Goal: Information Seeking & Learning: Learn about a topic

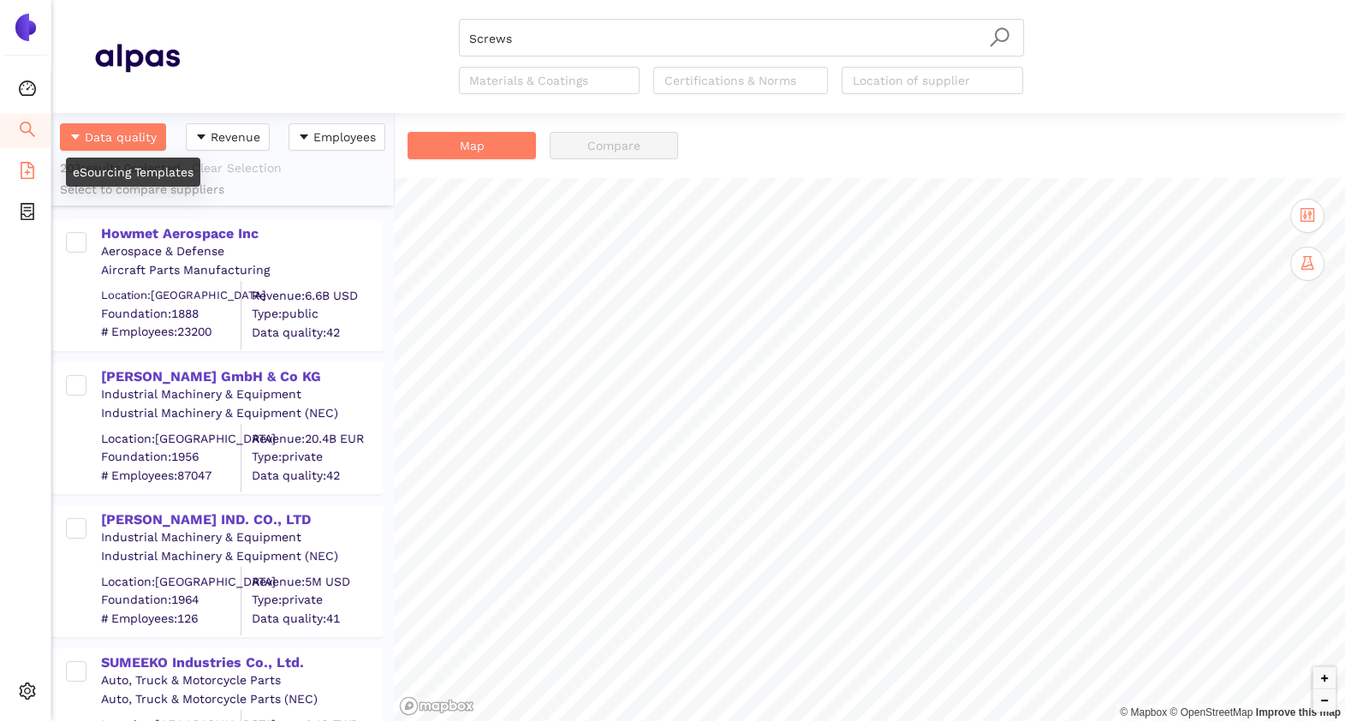
scroll to position [591, 325]
click at [30, 164] on icon "file-add" at bounding box center [28, 170] width 14 height 17
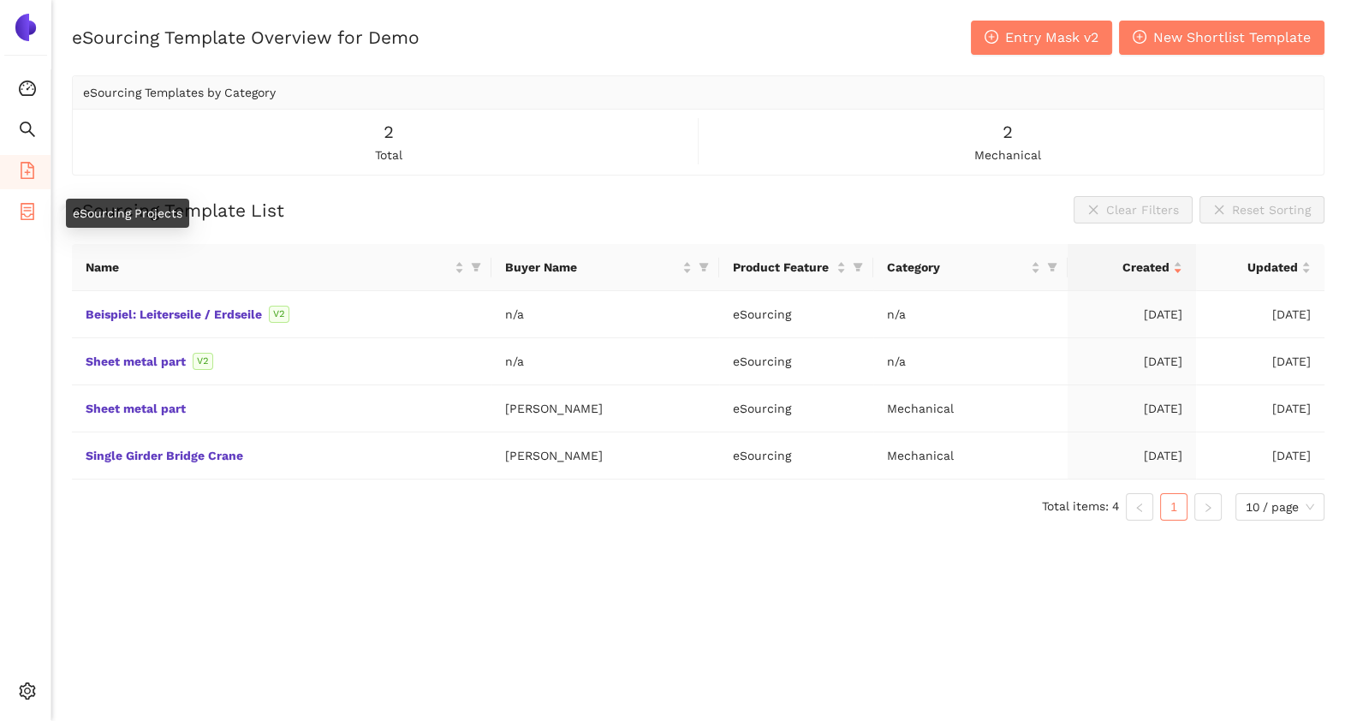
click at [37, 212] on li "eSourcing Projects" at bounding box center [25, 213] width 51 height 34
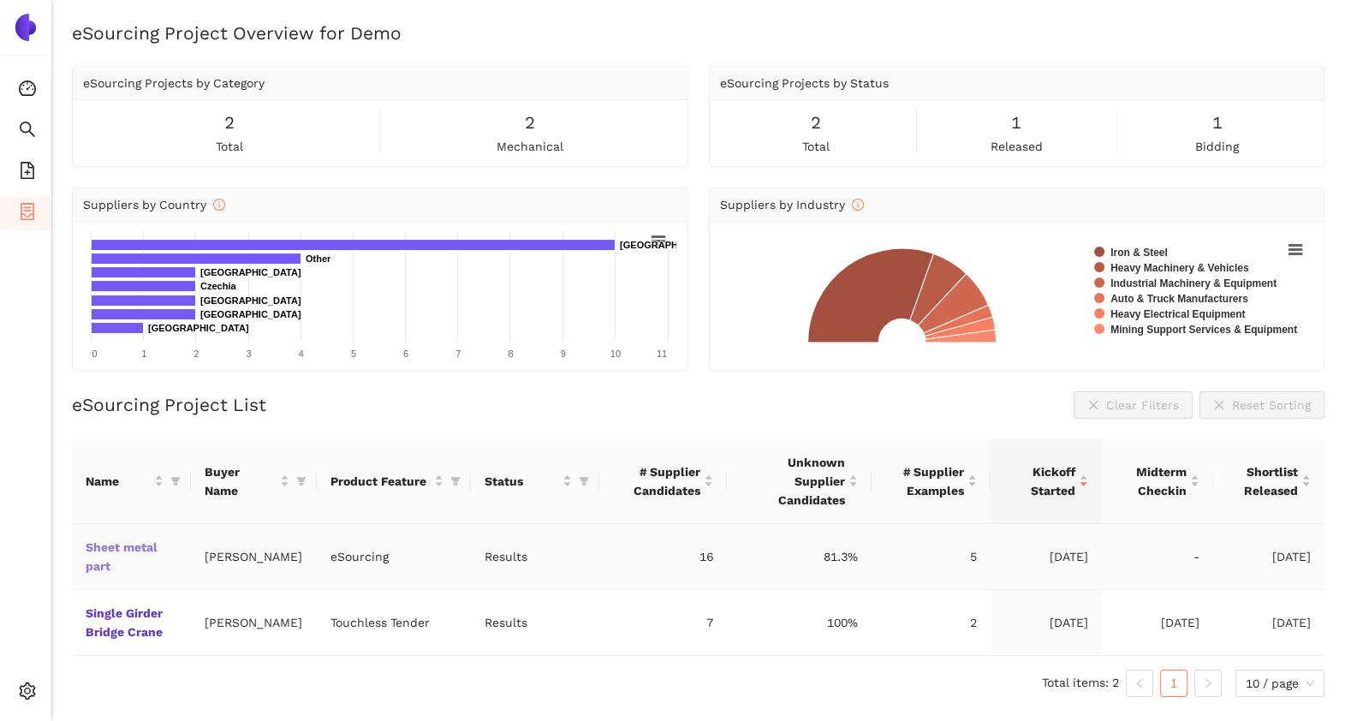
click at [0, 0] on link "Sheet metal part" at bounding box center [0, 0] width 0 height 0
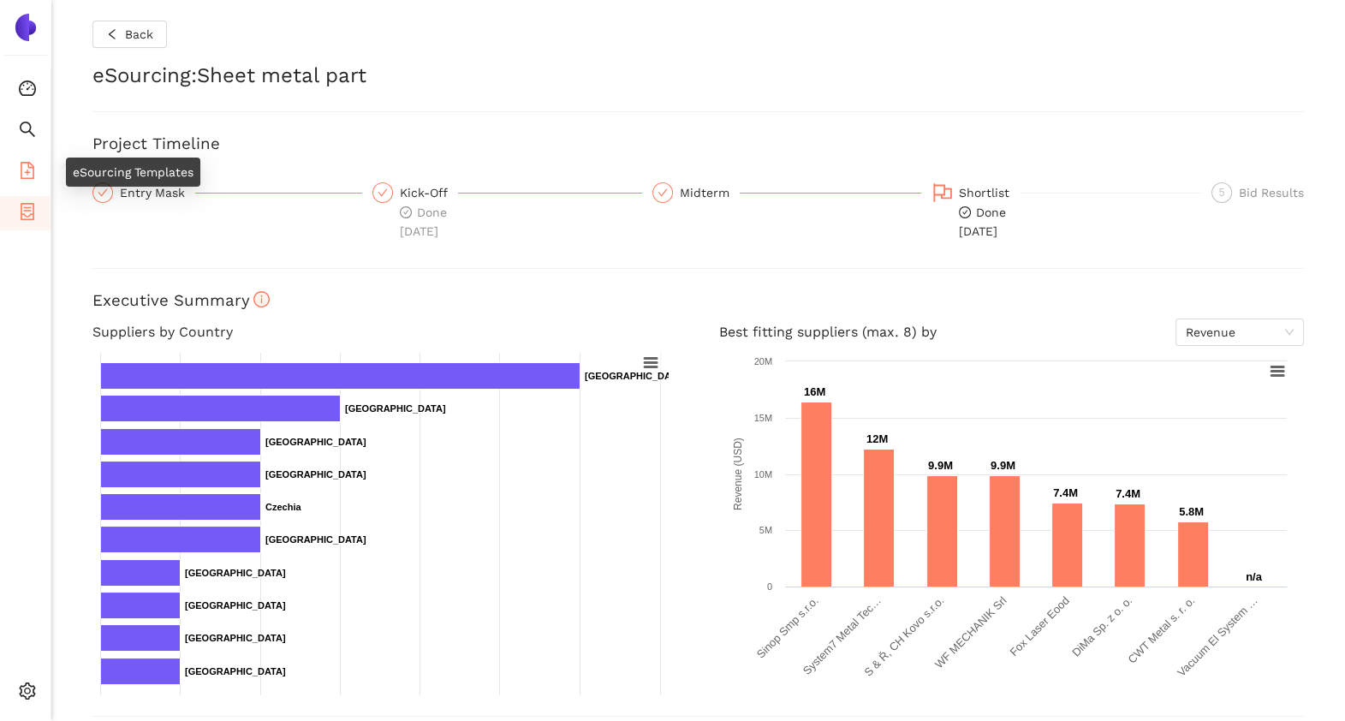
click at [27, 169] on icon "file-add" at bounding box center [28, 170] width 14 height 17
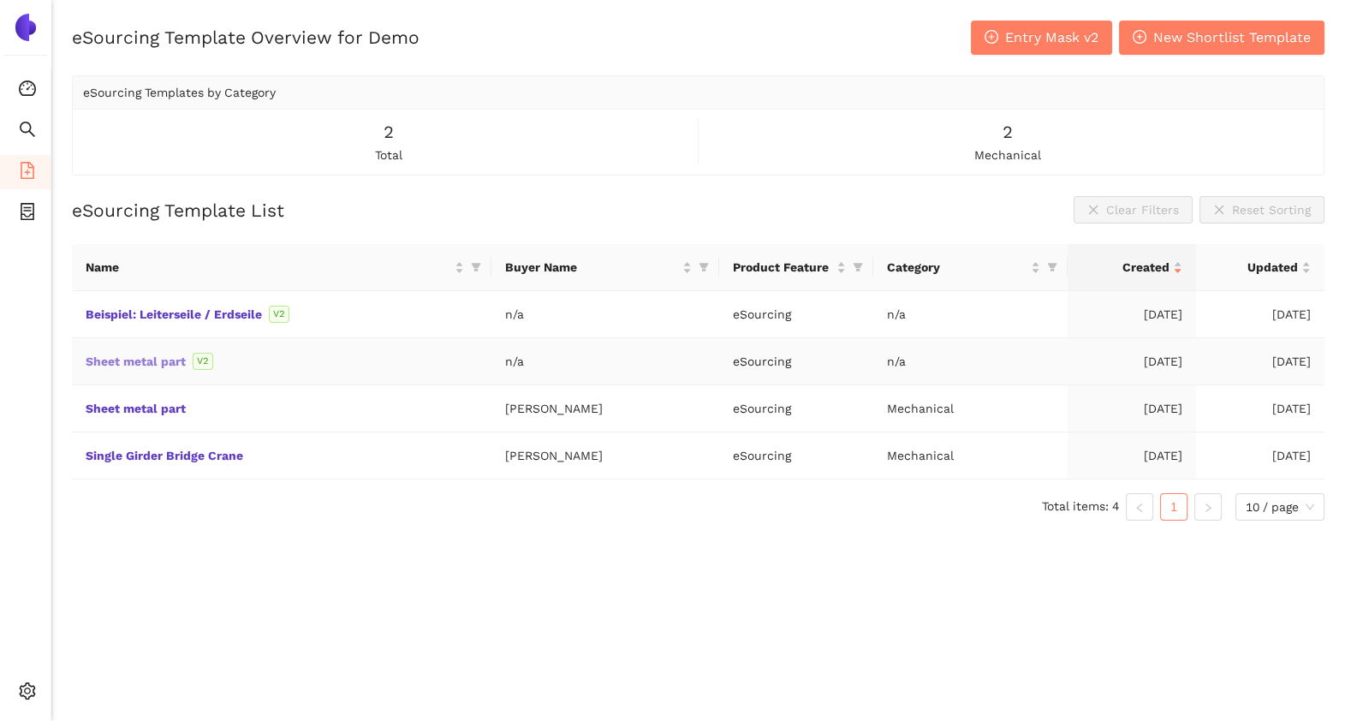
click at [0, 0] on link "Sheet metal part" at bounding box center [0, 0] width 0 height 0
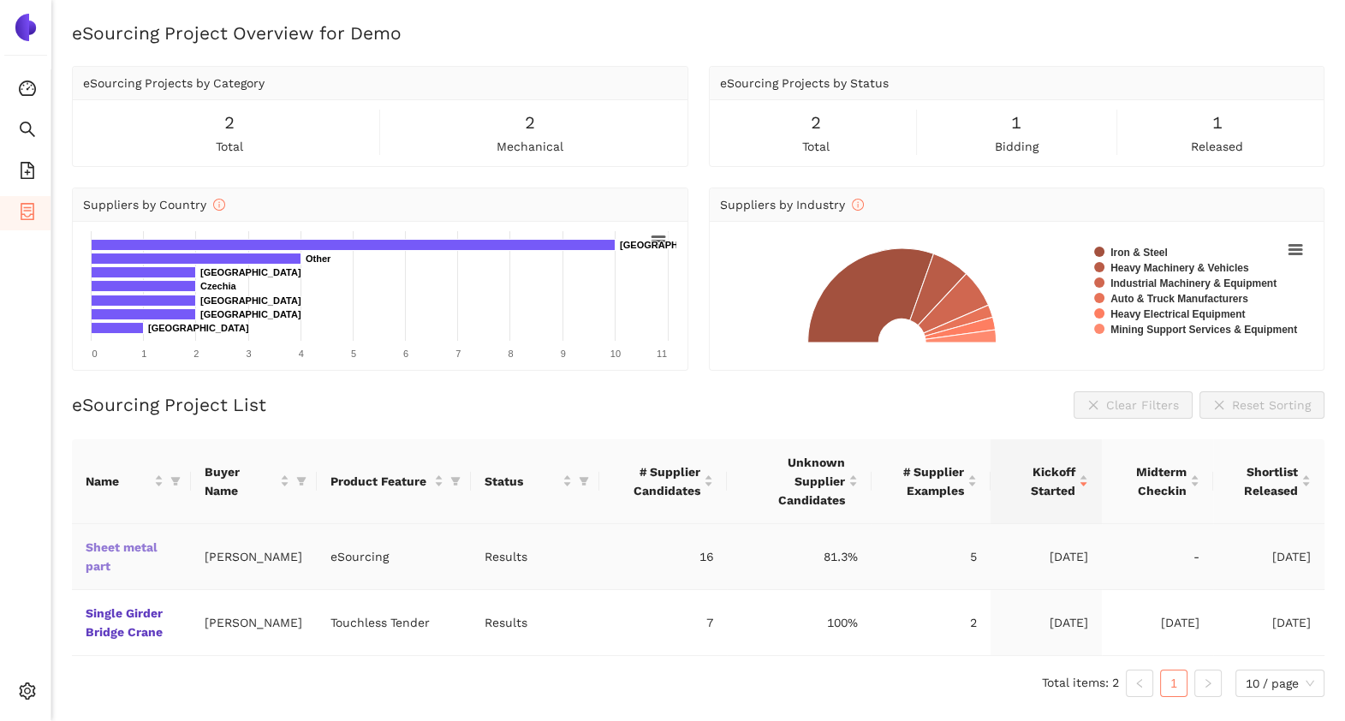
click at [0, 0] on link "Sheet metal part" at bounding box center [0, 0] width 0 height 0
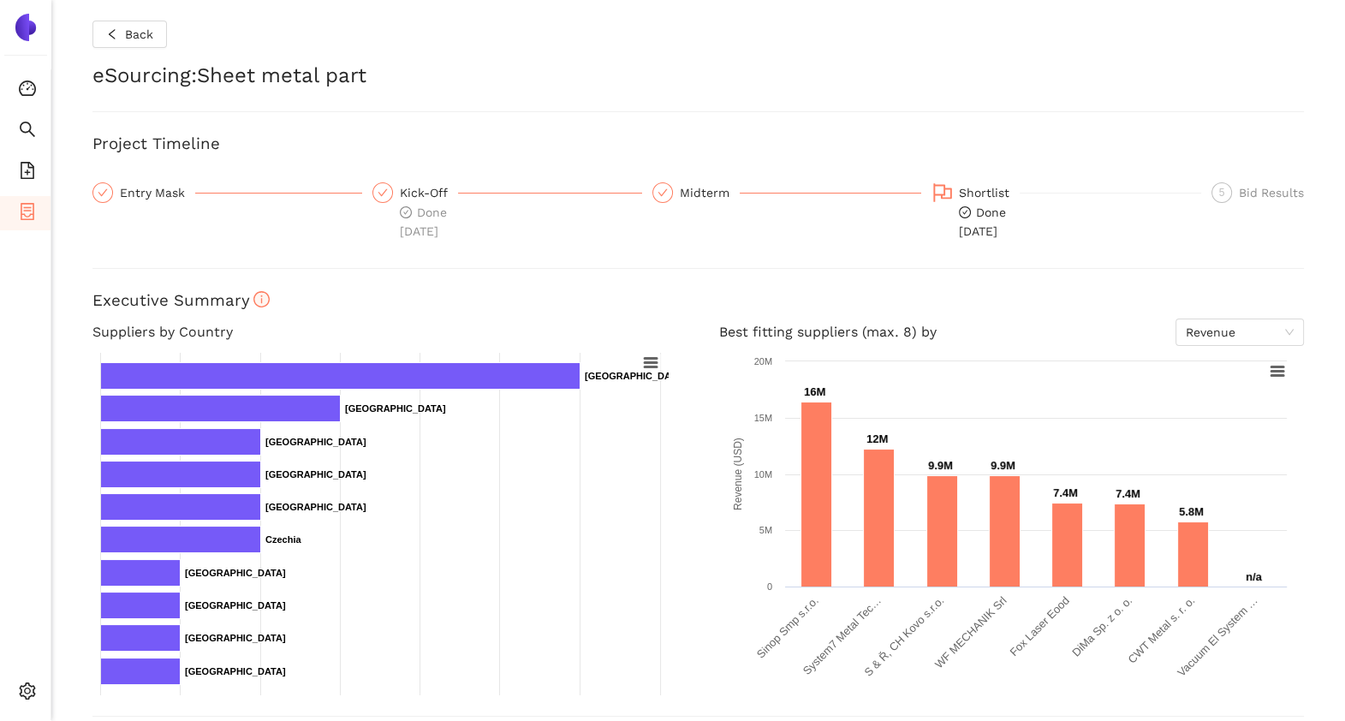
click at [73, 542] on div "Suppliers by Country Created with Highcharts 9.1.1 Chart context menu Chart tit…" at bounding box center [385, 507] width 627 height 377
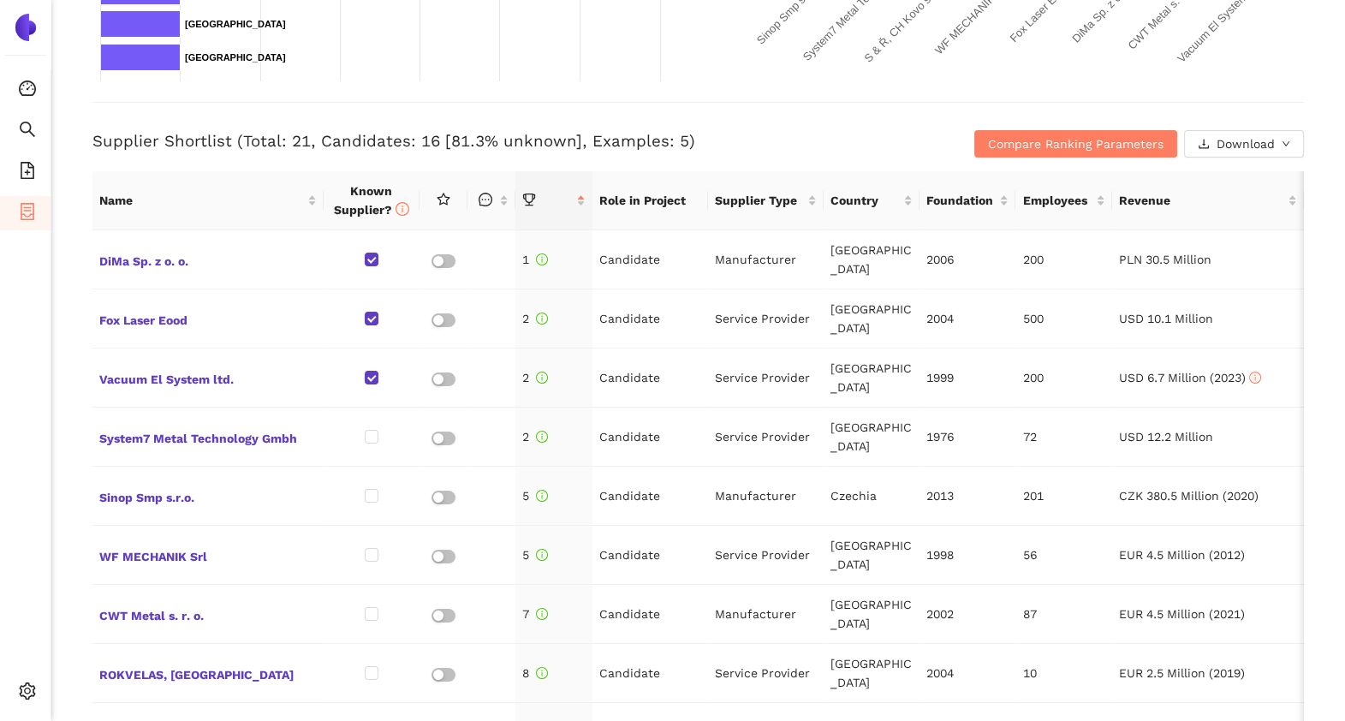
scroll to position [616, 0]
click at [1028, 143] on span "Compare Ranking Parameters" at bounding box center [1076, 142] width 176 height 19
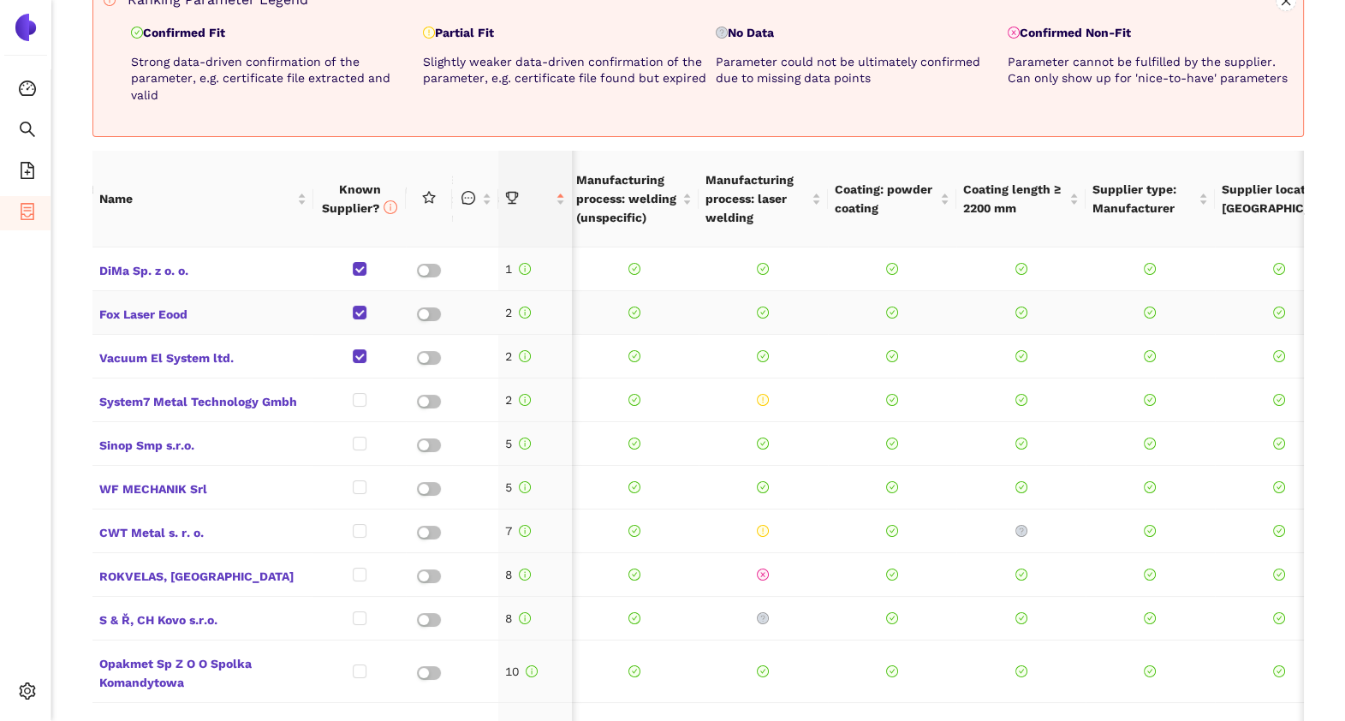
scroll to position [0, 0]
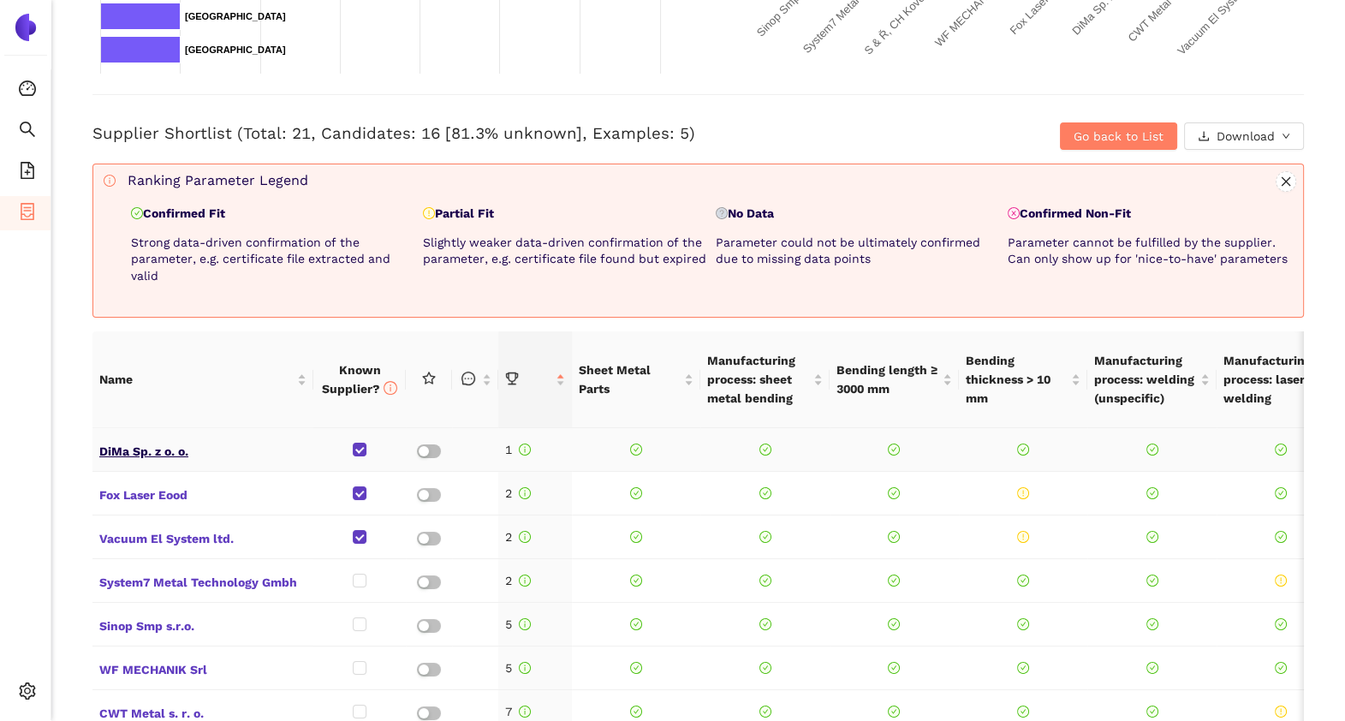
click at [141, 455] on span "DiMa Sp. z o. o." at bounding box center [202, 449] width 207 height 22
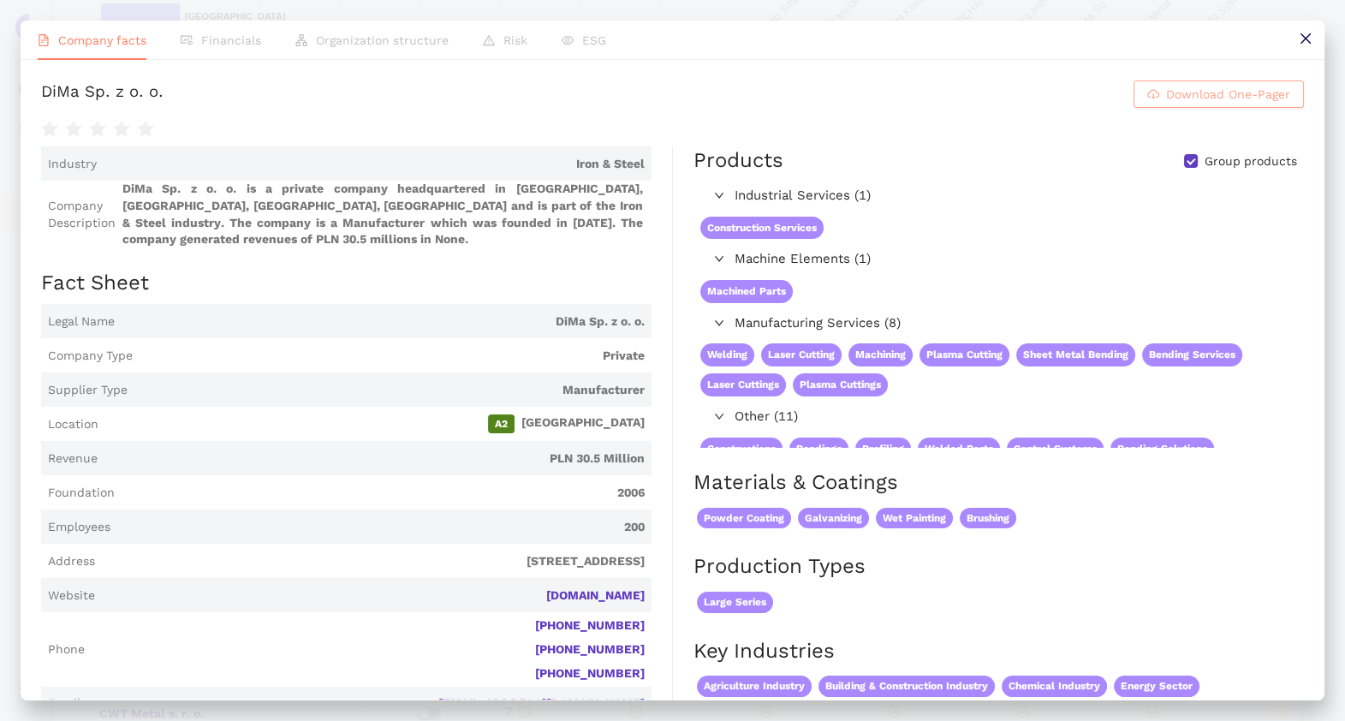
click at [1190, 108] on button "Download One-Pager" at bounding box center [1219, 94] width 170 height 27
click at [1306, 39] on icon "close" at bounding box center [1305, 38] width 10 height 10
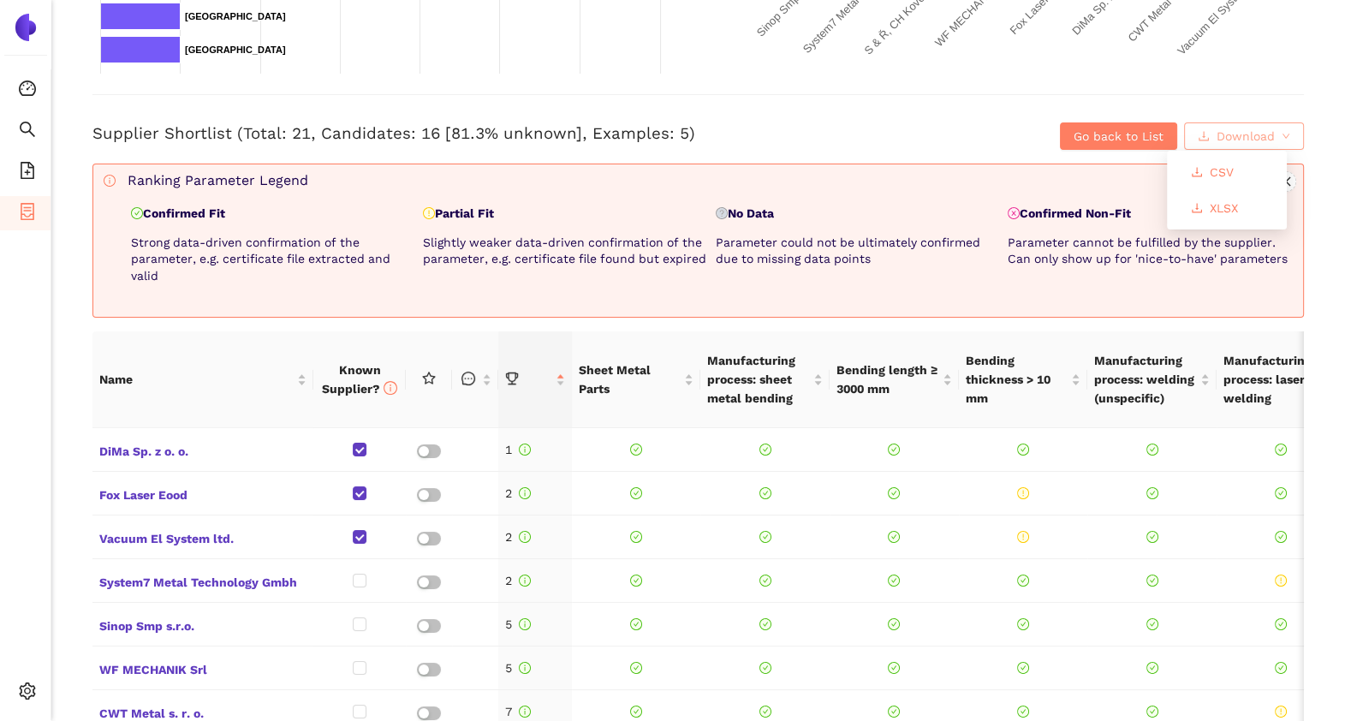
click at [1204, 124] on button "Download" at bounding box center [1244, 135] width 120 height 27
click at [857, 104] on div "Supplier Shortlist (Total: 21, Candidates: 16 [81.3% unknown], Examples: 5) Go …" at bounding box center [698, 122] width 1212 height 56
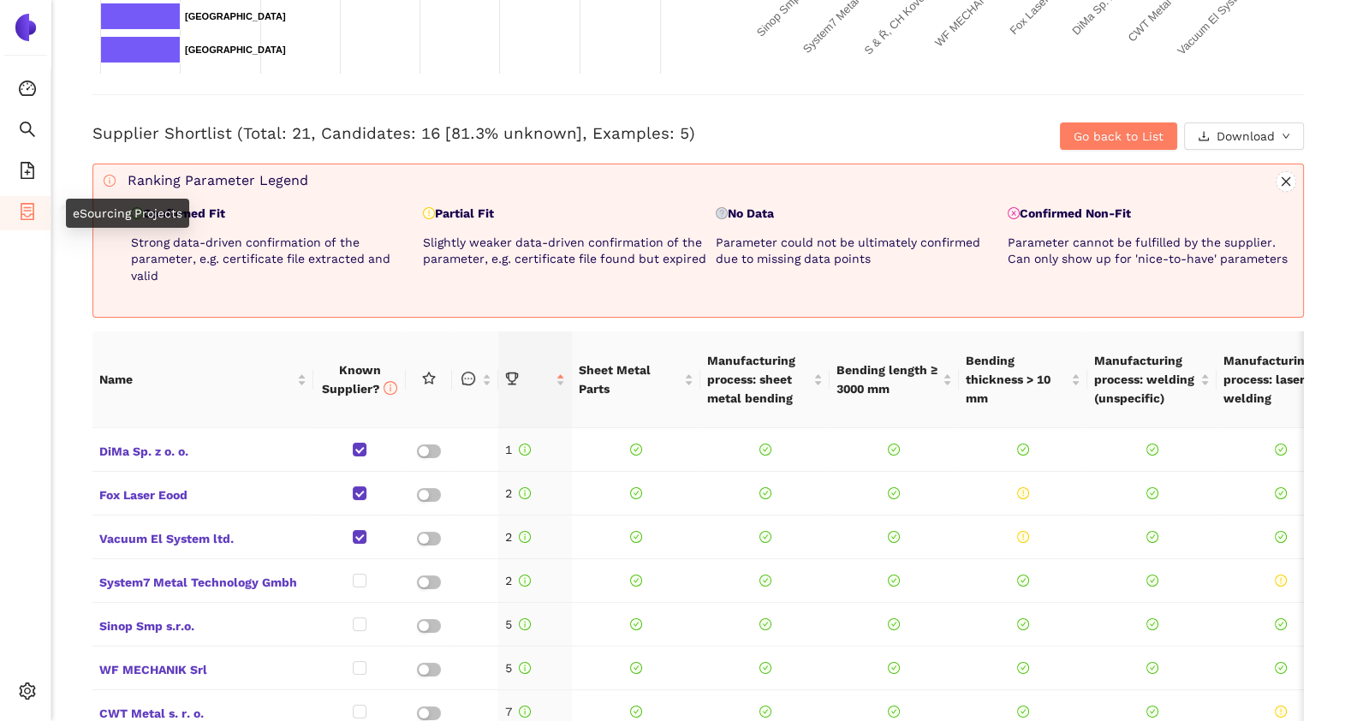
click at [32, 203] on icon "container" at bounding box center [28, 211] width 14 height 17
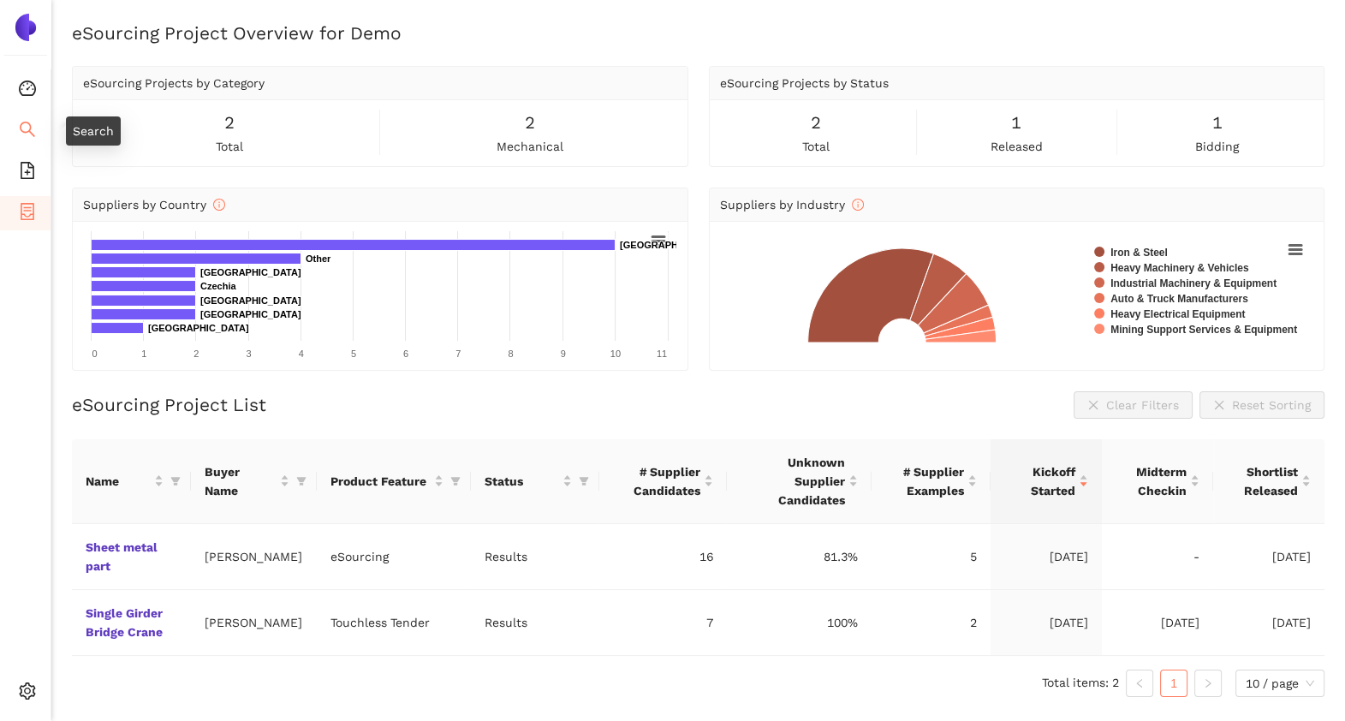
click at [29, 126] on icon "search" at bounding box center [27, 129] width 17 height 17
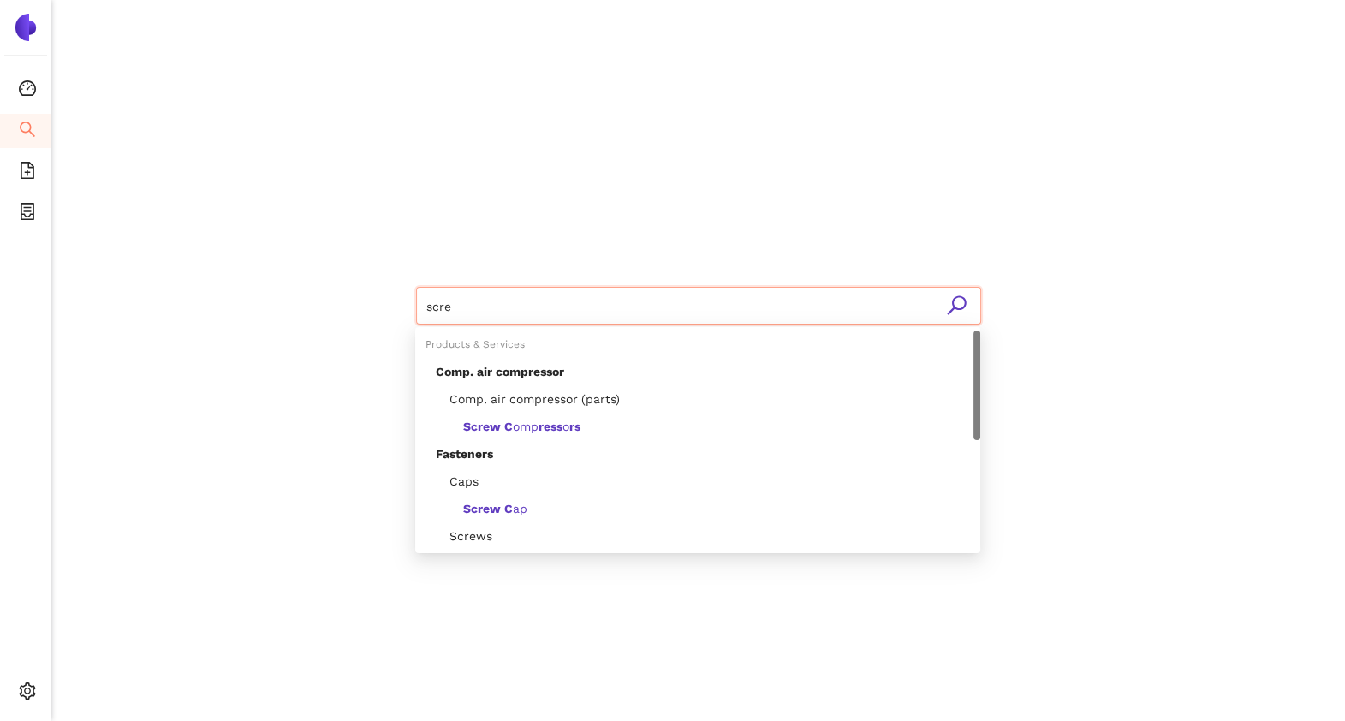
type input "screw"
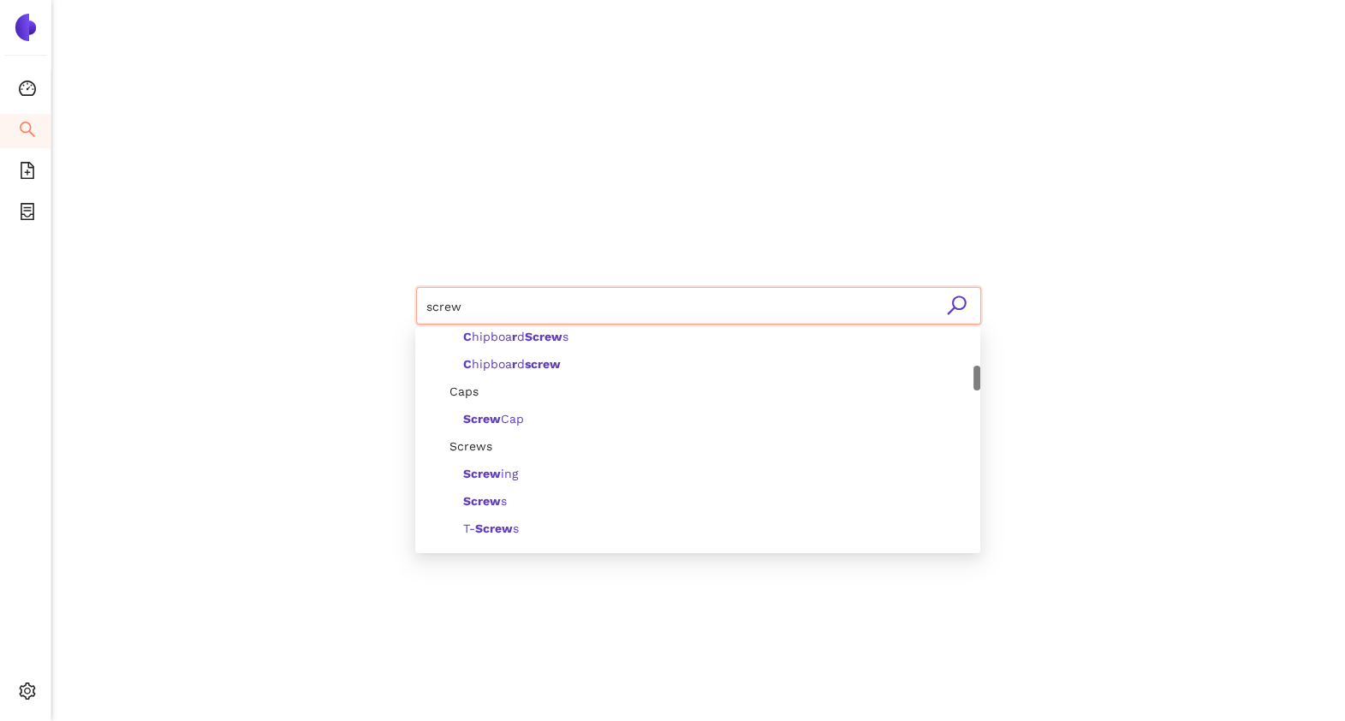
scroll to position [311, 0]
click at [525, 498] on div "Screw s" at bounding box center [703, 499] width 534 height 19
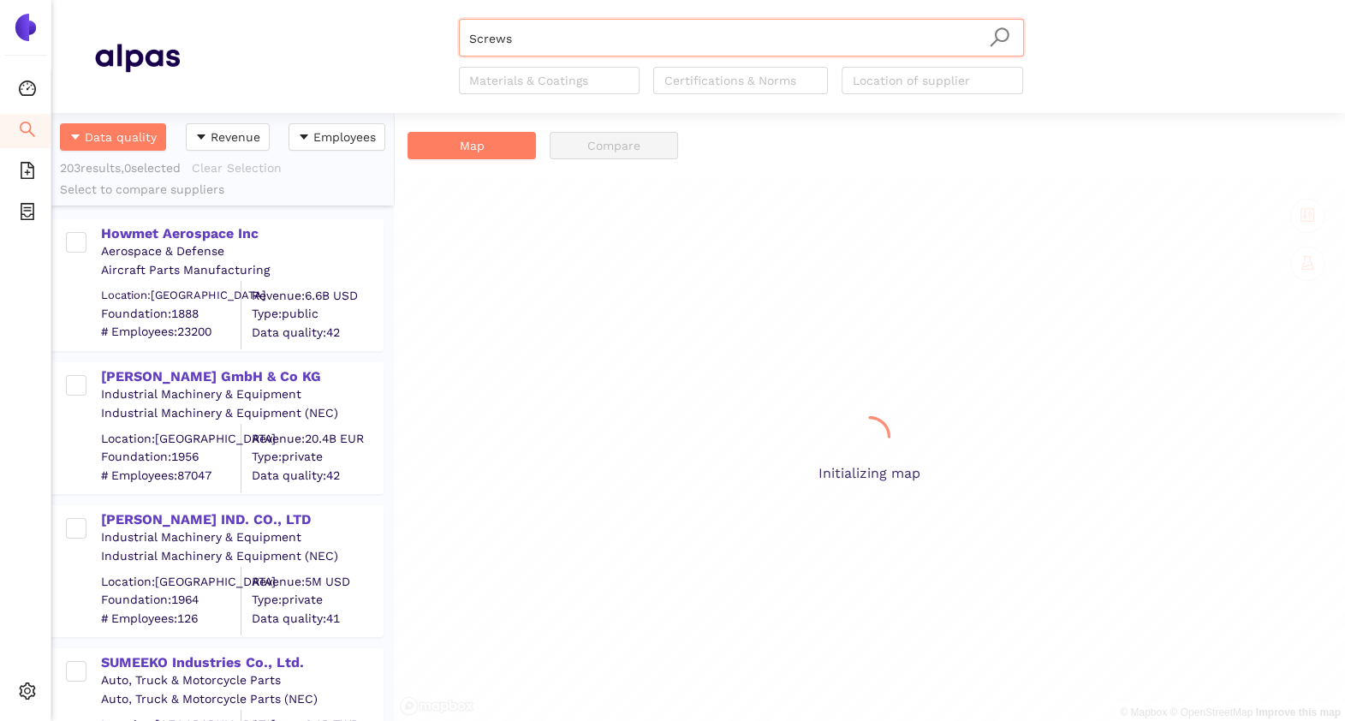
scroll to position [591, 325]
click at [206, 233] on div "Howmet Aerospace Inc" at bounding box center [241, 233] width 281 height 19
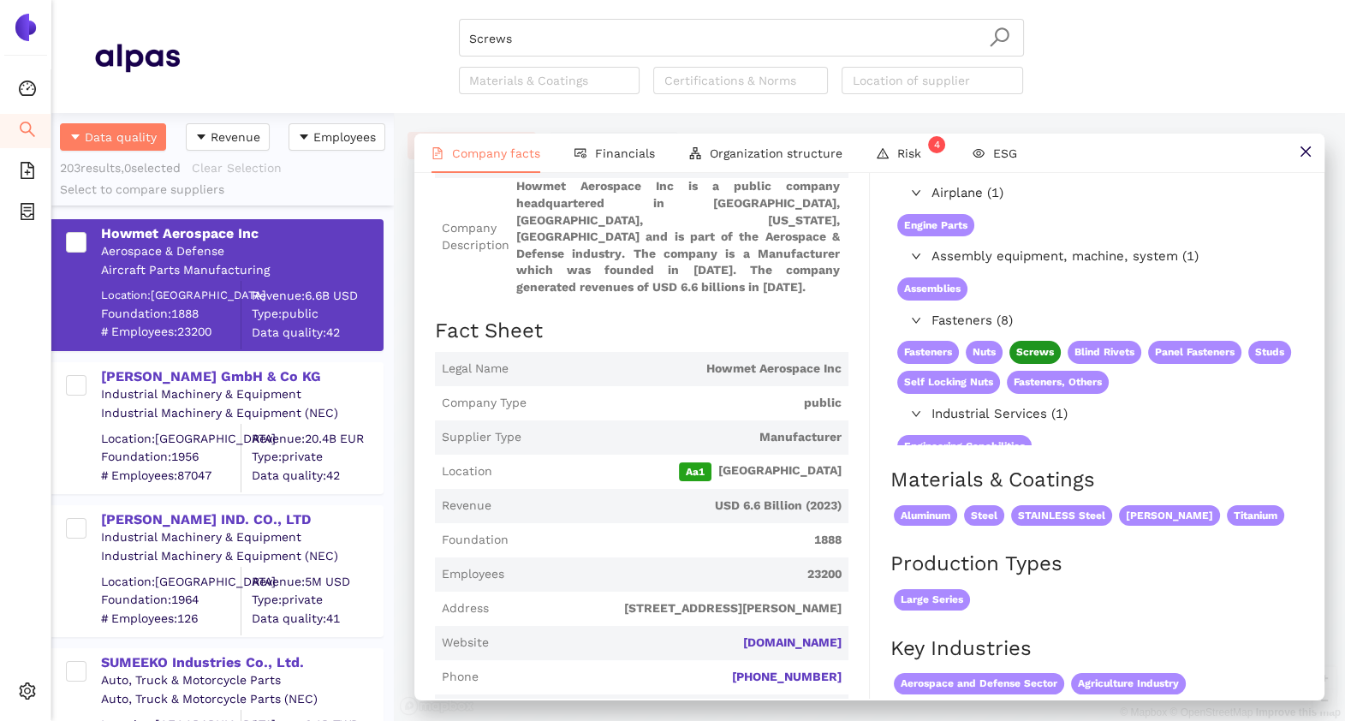
scroll to position [0, 0]
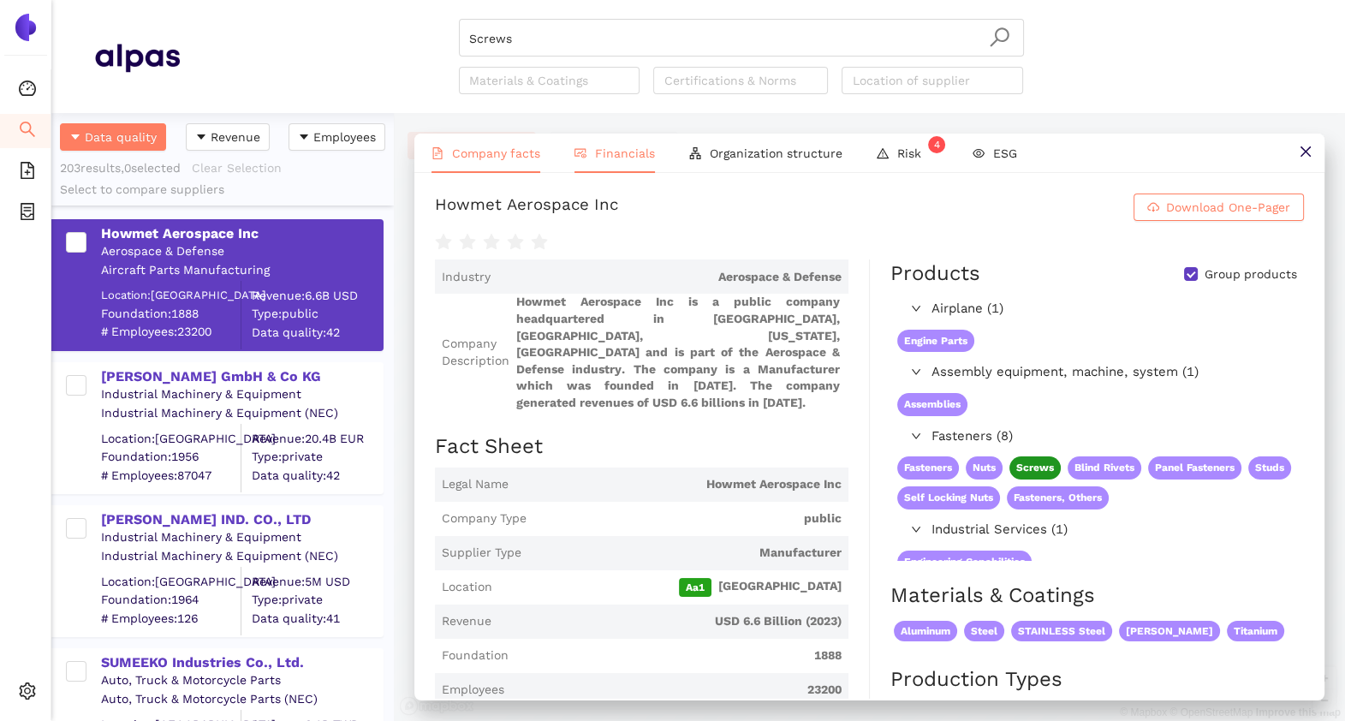
click at [620, 152] on span "Financials" at bounding box center [625, 153] width 60 height 14
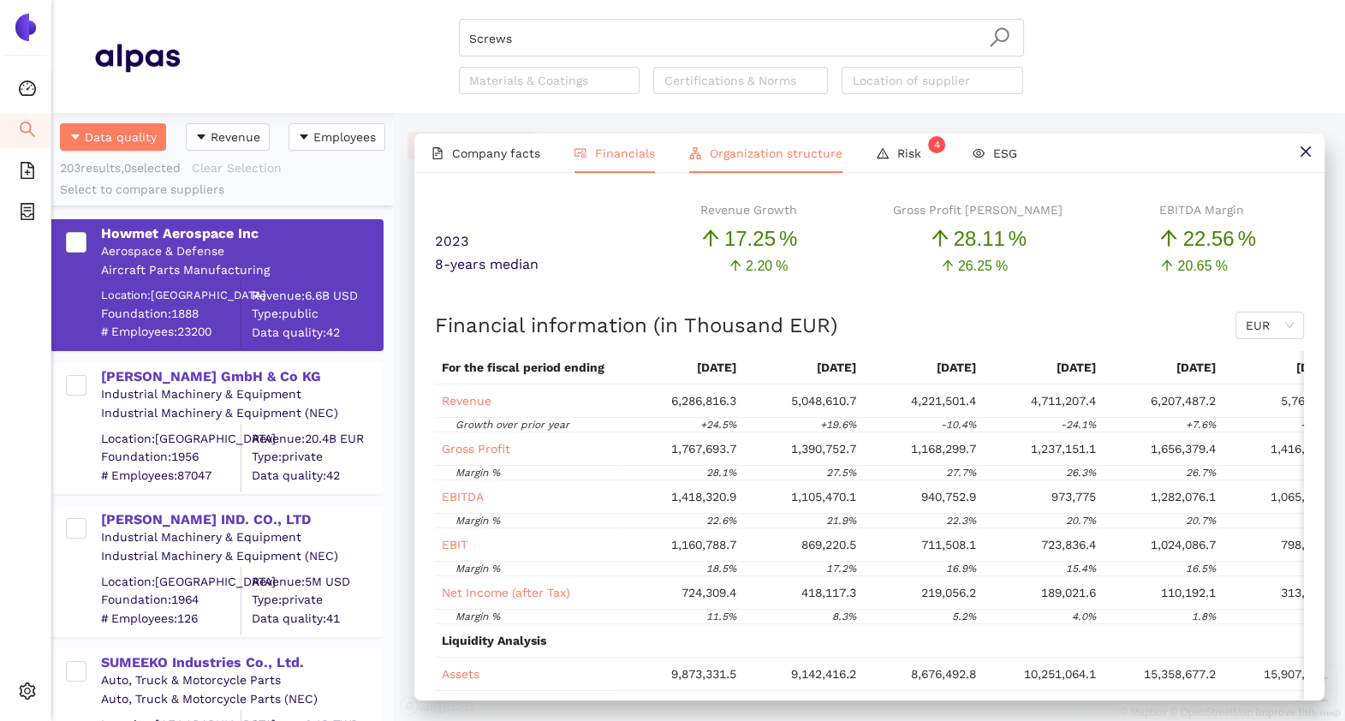
click at [732, 157] on span "Organization structure" at bounding box center [776, 153] width 133 height 14
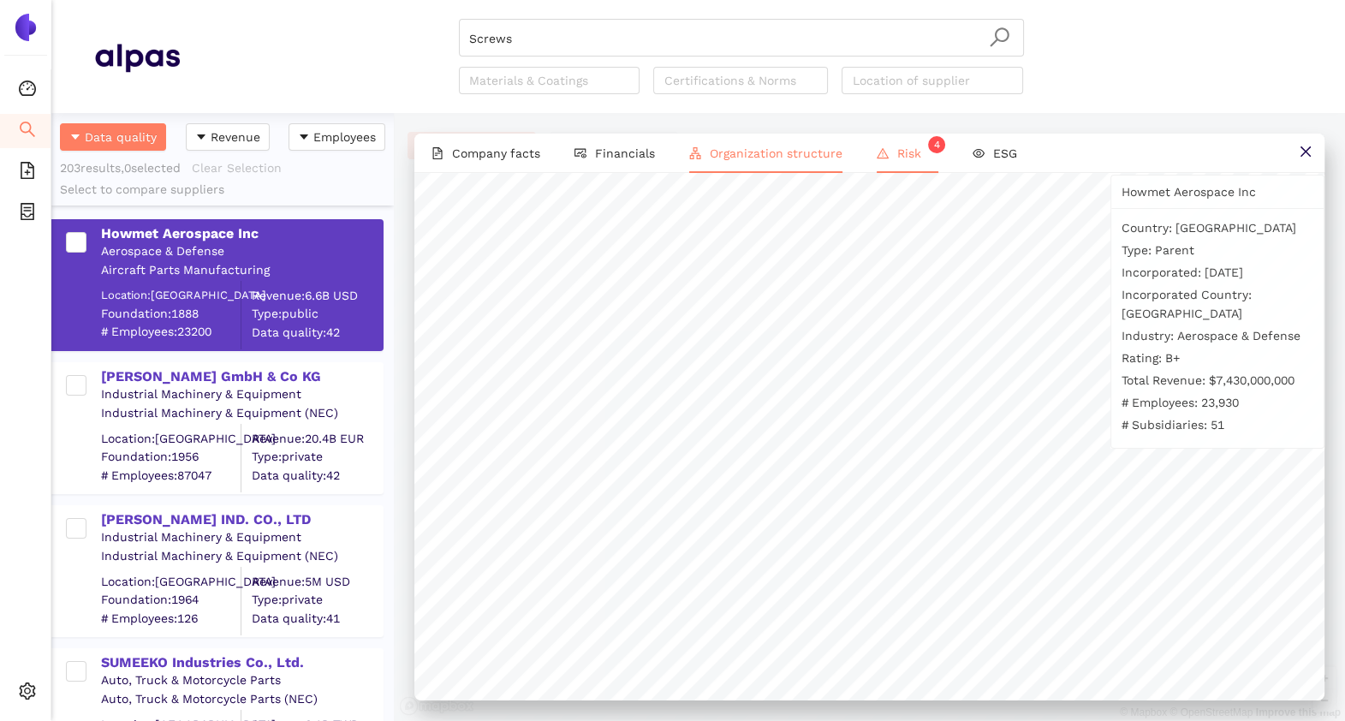
click at [903, 156] on span "Risk 4" at bounding box center [917, 153] width 41 height 14
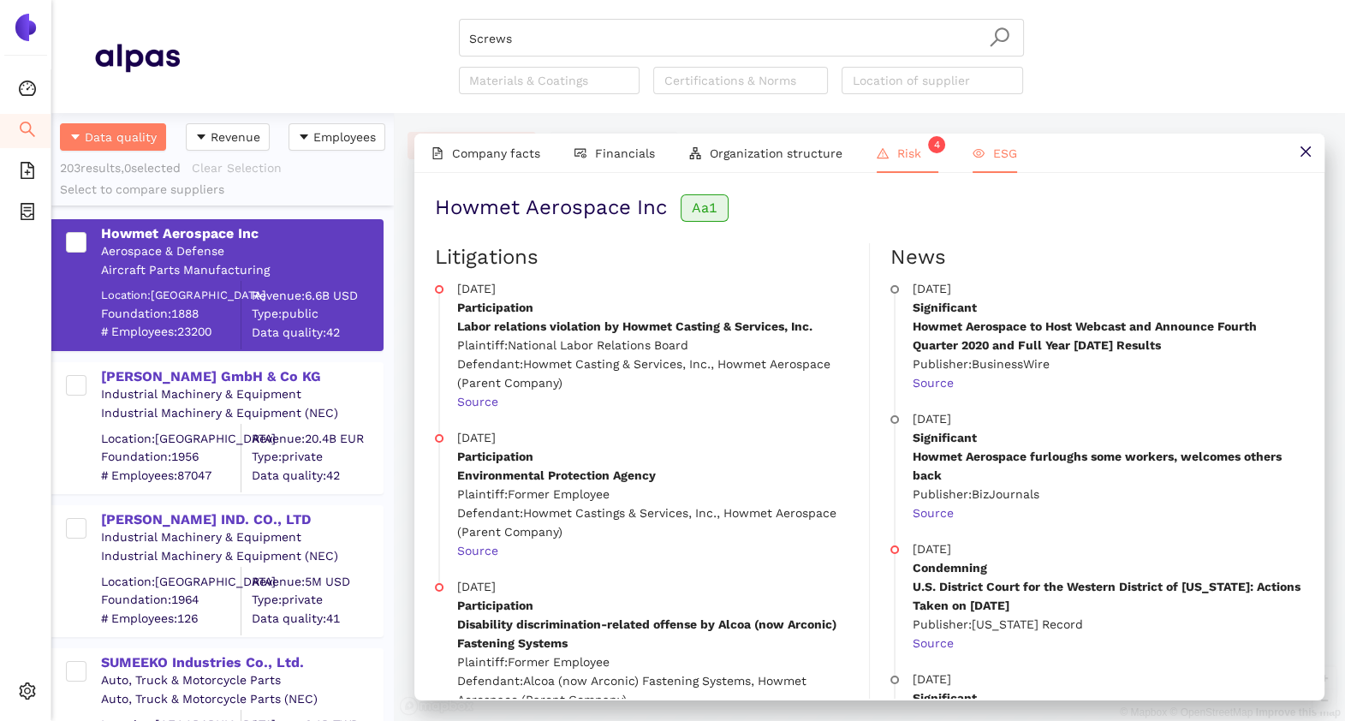
click at [1007, 147] on span "ESG" at bounding box center [1005, 153] width 24 height 14
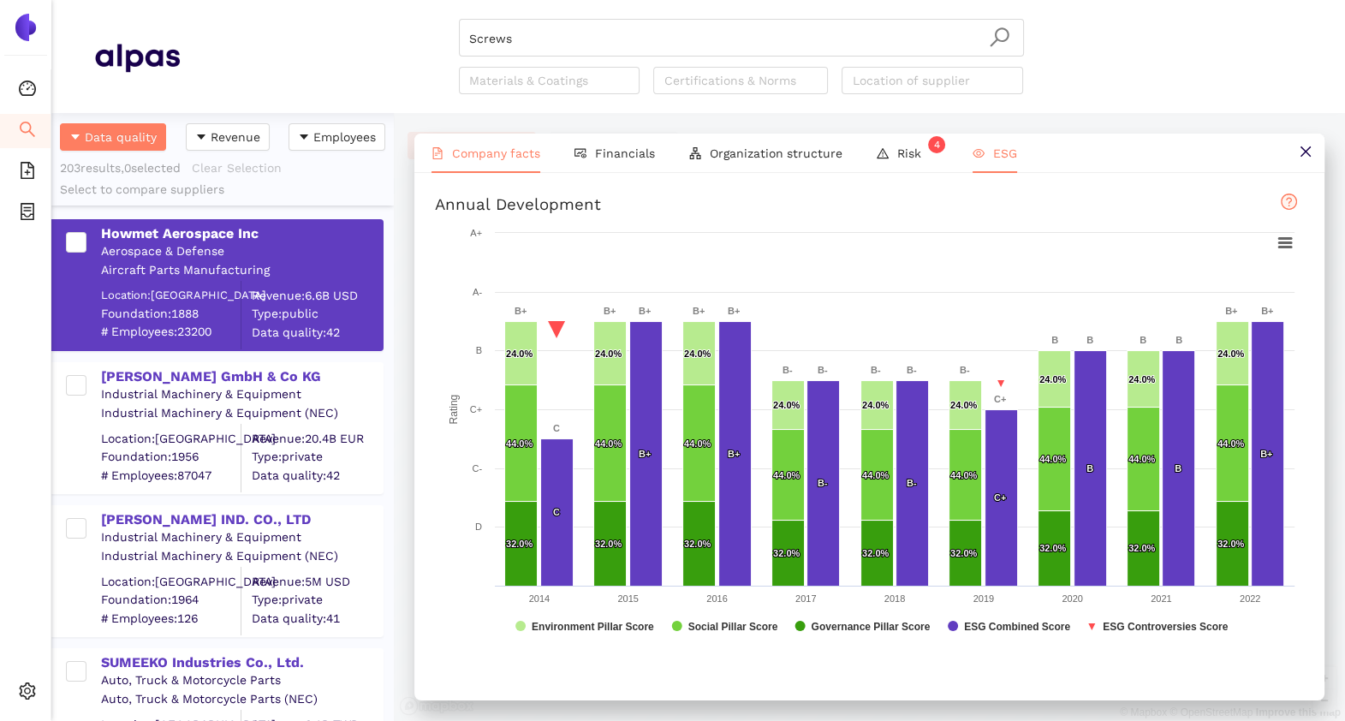
click at [528, 158] on span "Company facts" at bounding box center [496, 153] width 88 height 14
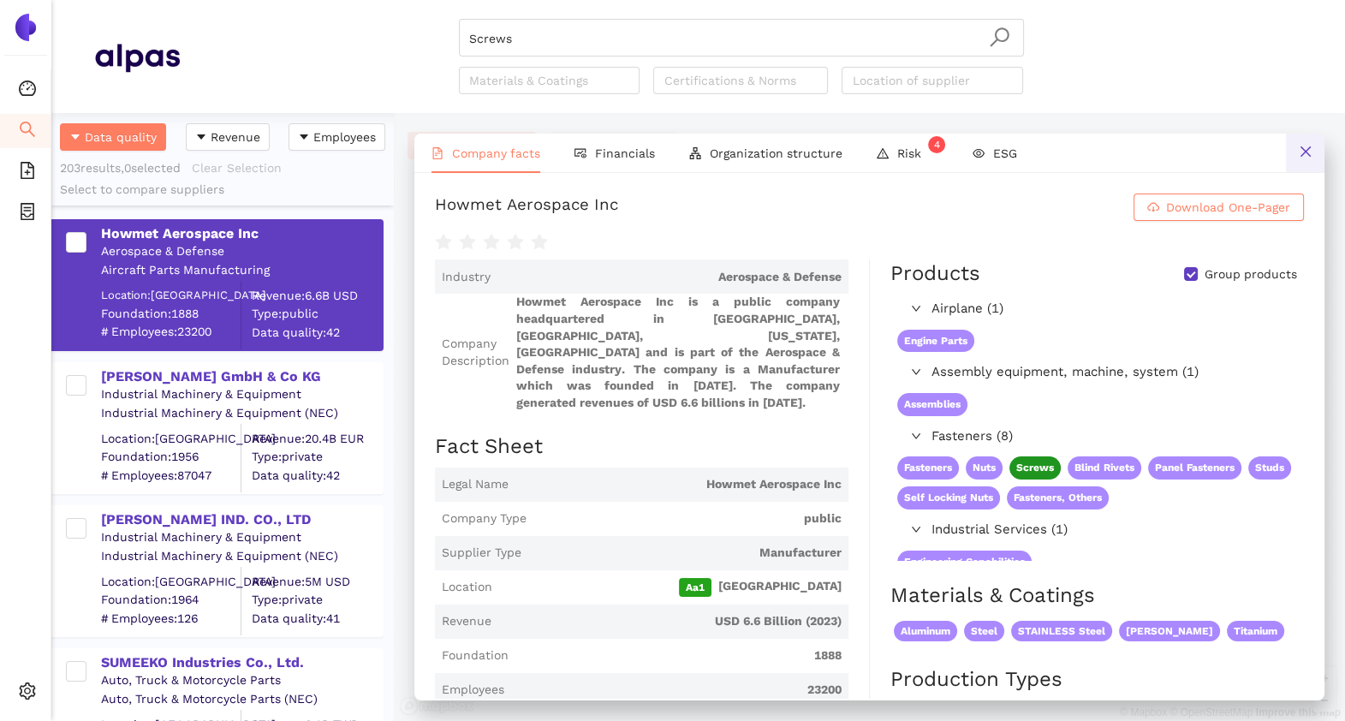
click at [1299, 141] on button at bounding box center [1305, 153] width 39 height 39
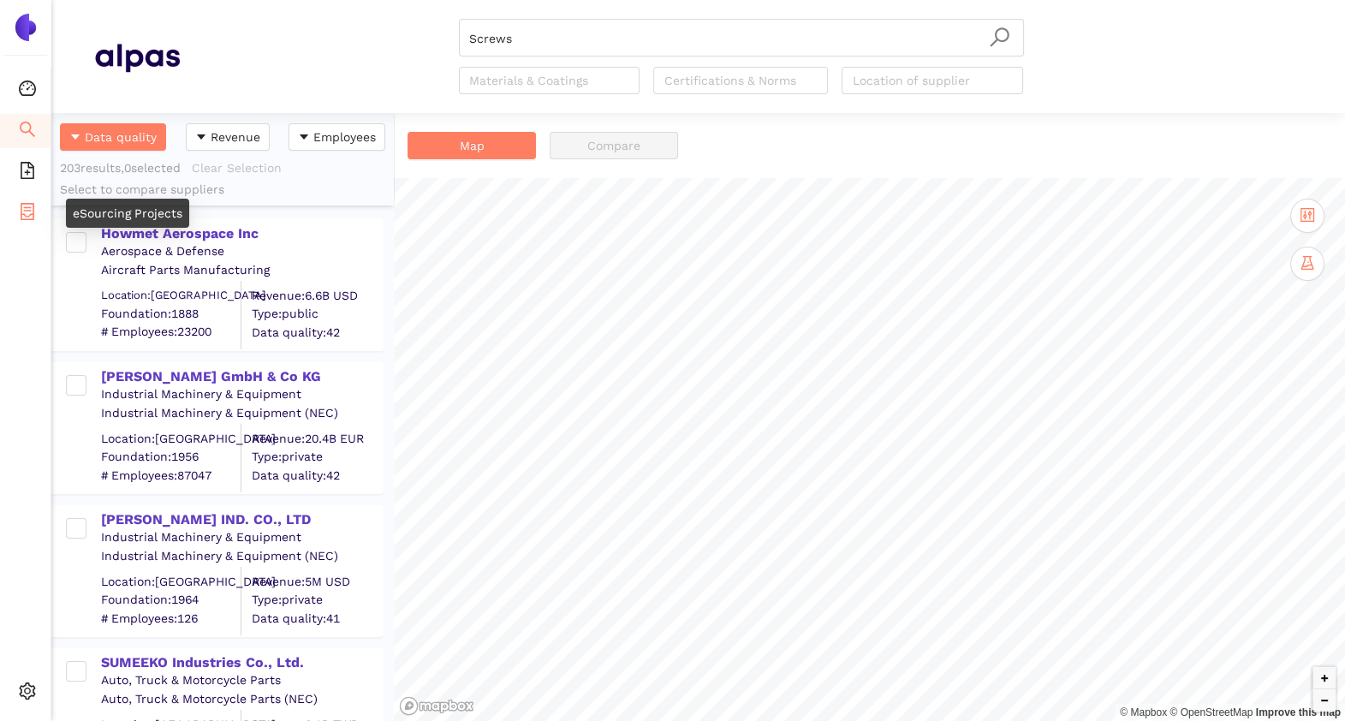
click at [31, 214] on icon "container" at bounding box center [27, 211] width 17 height 17
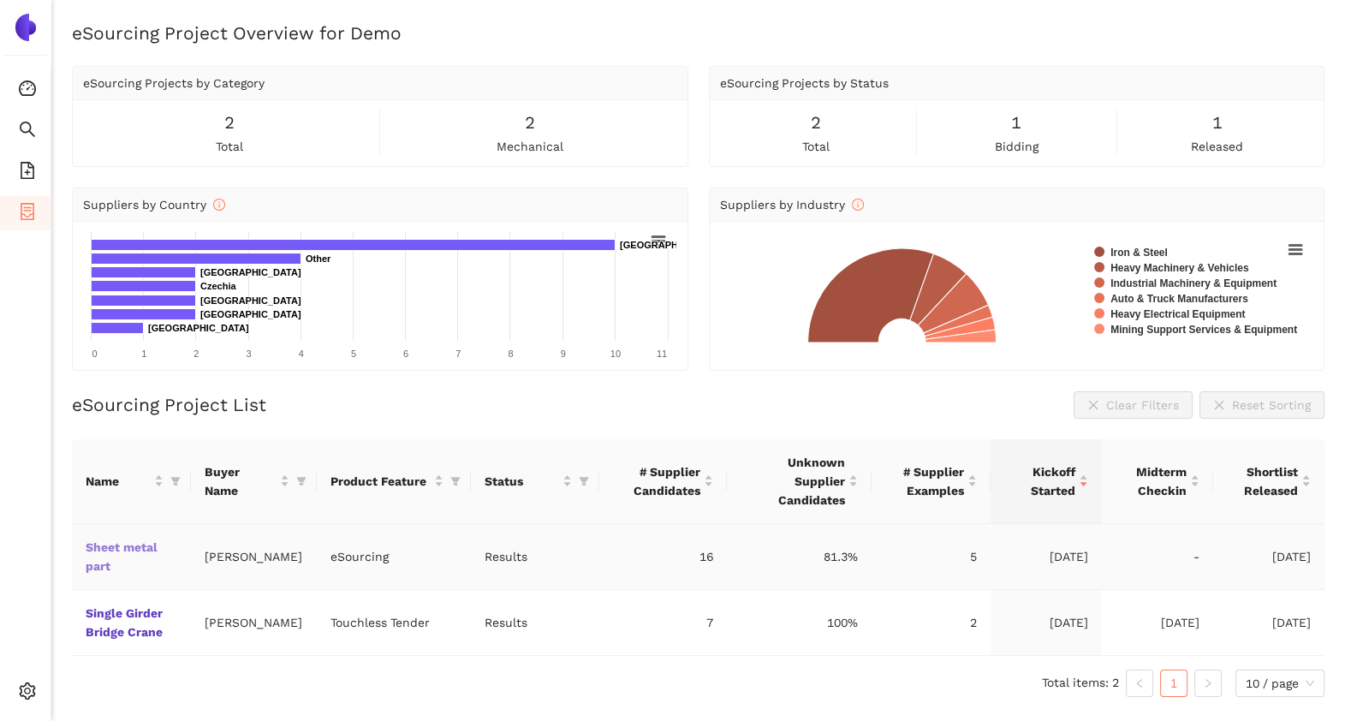
click at [0, 0] on link "Sheet metal part" at bounding box center [0, 0] width 0 height 0
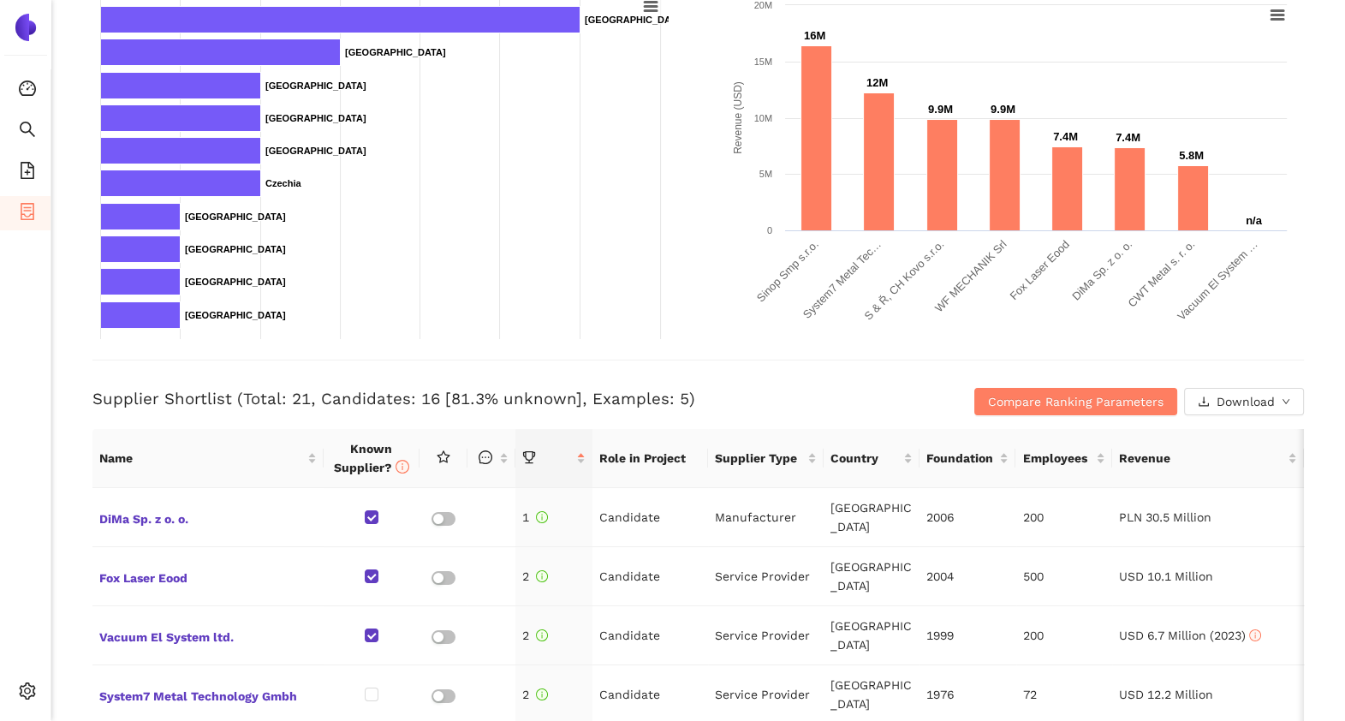
scroll to position [367, 0]
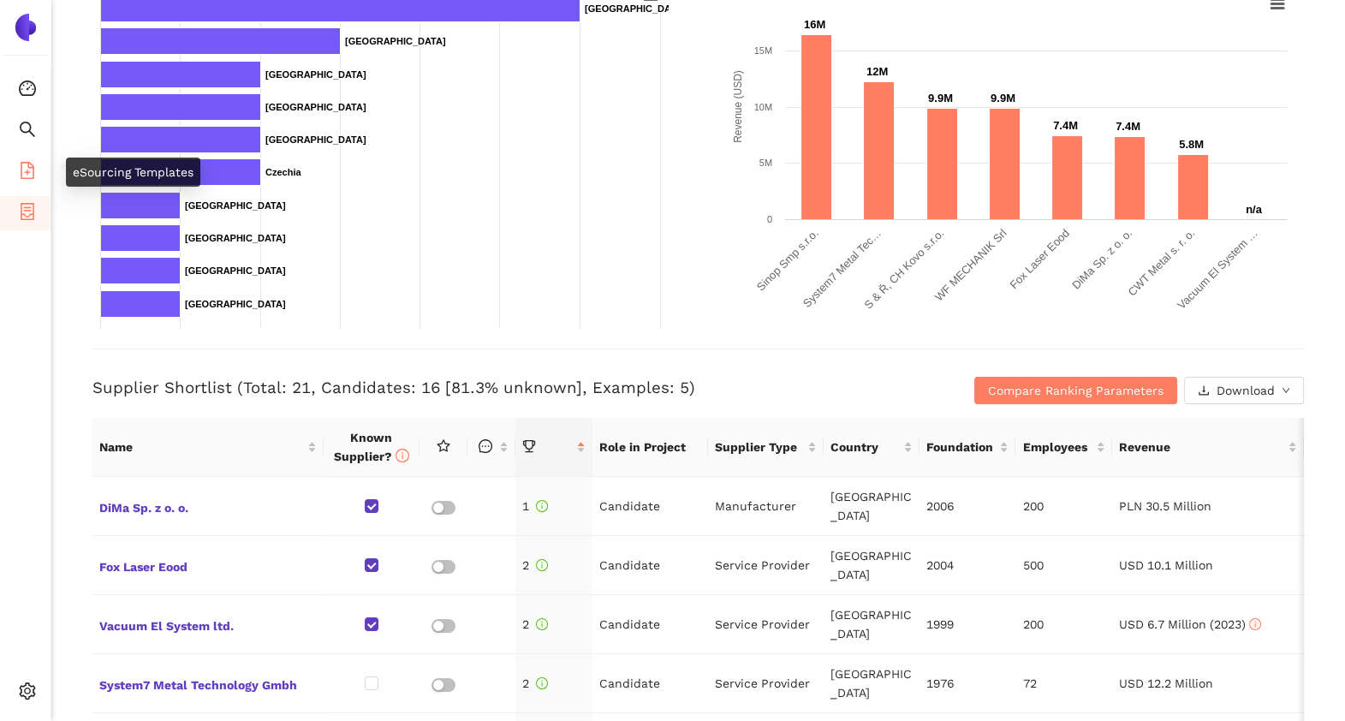
click at [20, 173] on icon "file-add" at bounding box center [27, 170] width 17 height 17
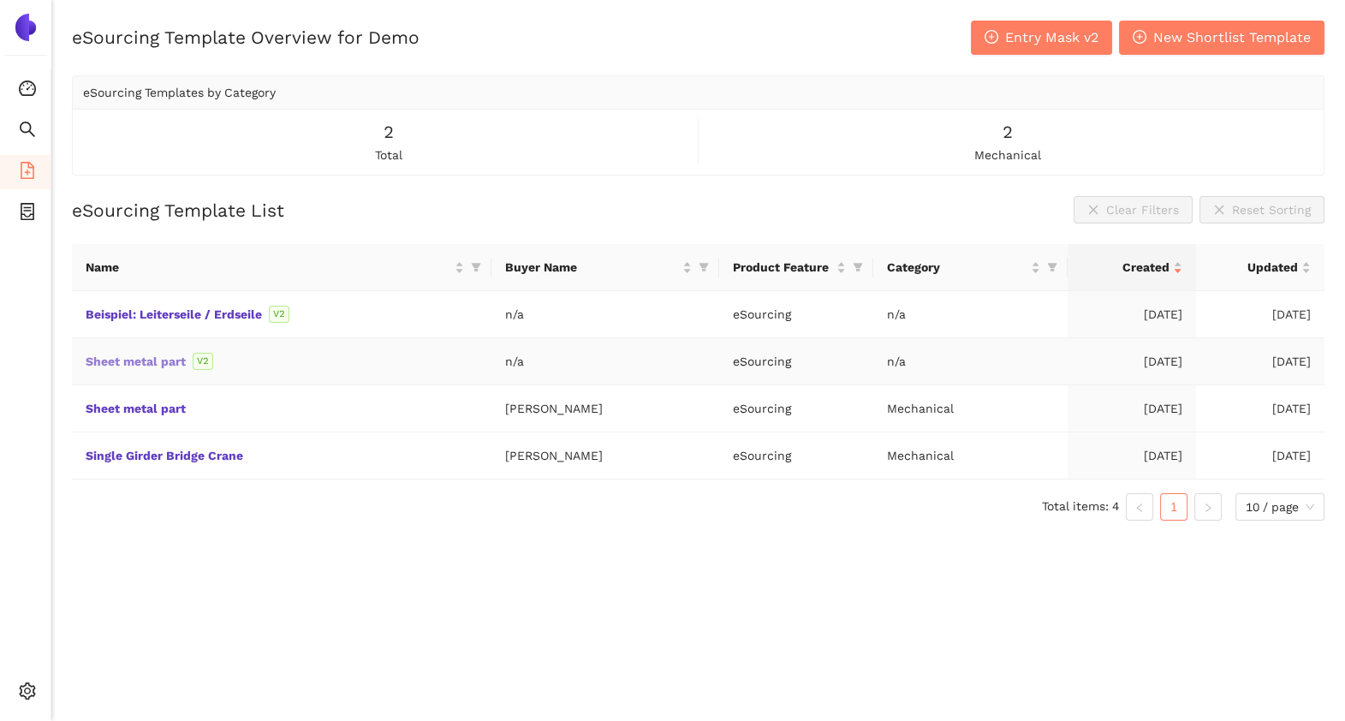
click at [0, 0] on link "Sheet metal part" at bounding box center [0, 0] width 0 height 0
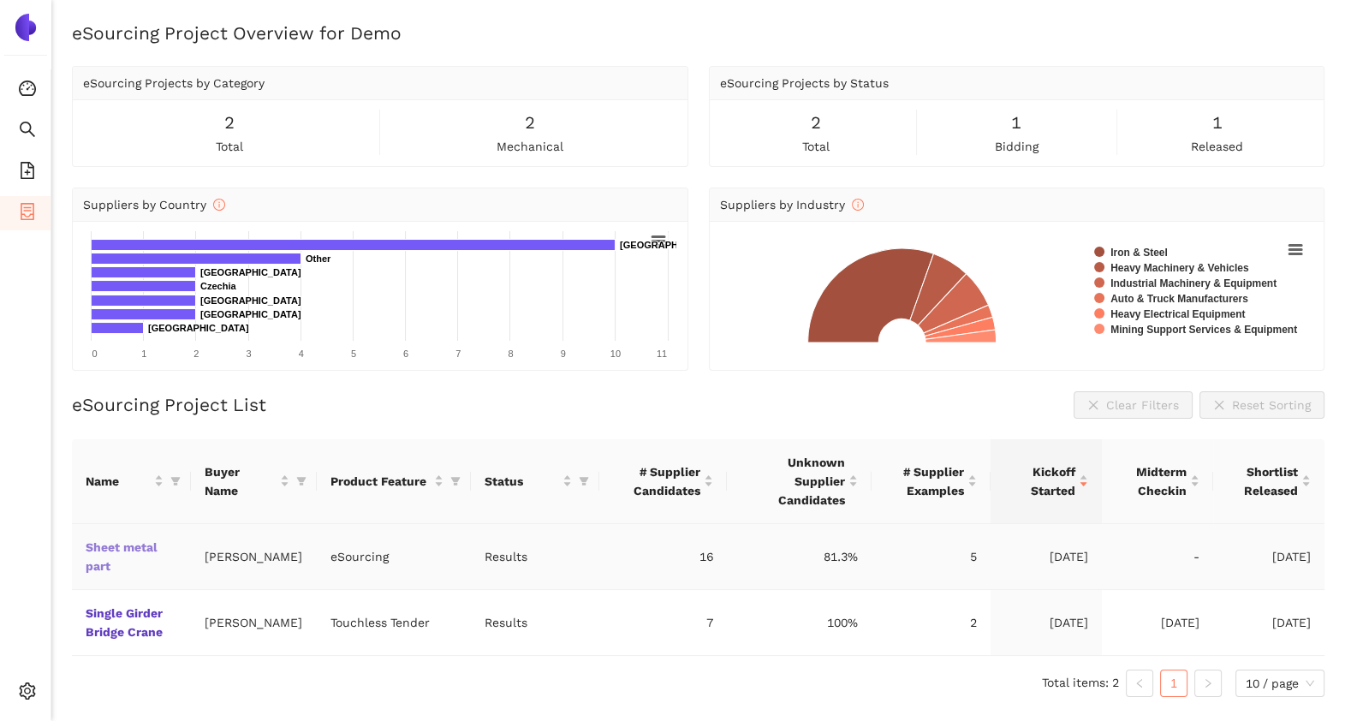
click at [0, 0] on link "Sheet metal part" at bounding box center [0, 0] width 0 height 0
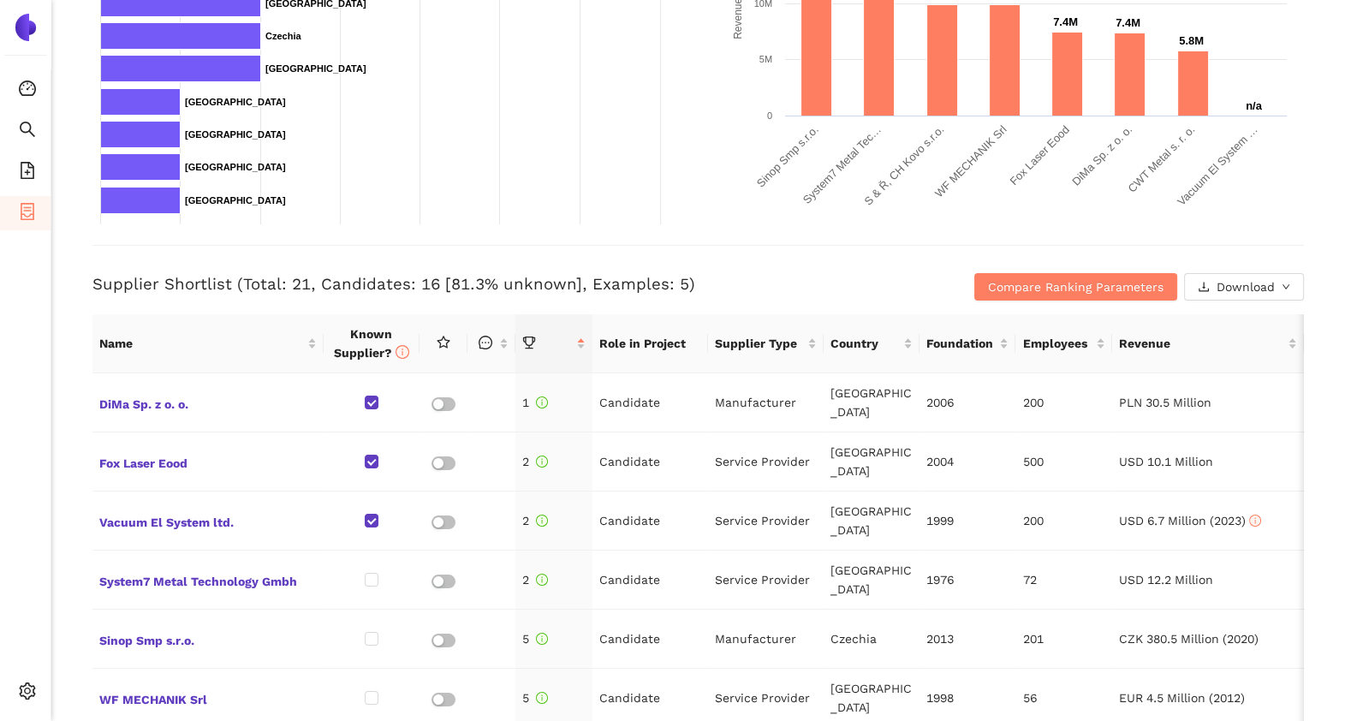
scroll to position [472, 0]
click at [72, 542] on div "Back eSourcing : Sheet metal part Project Timeline Entry Mask Kick-Off Done 16/…" at bounding box center [698, 360] width 1294 height 721
click at [26, 174] on icon "file-add" at bounding box center [27, 170] width 17 height 17
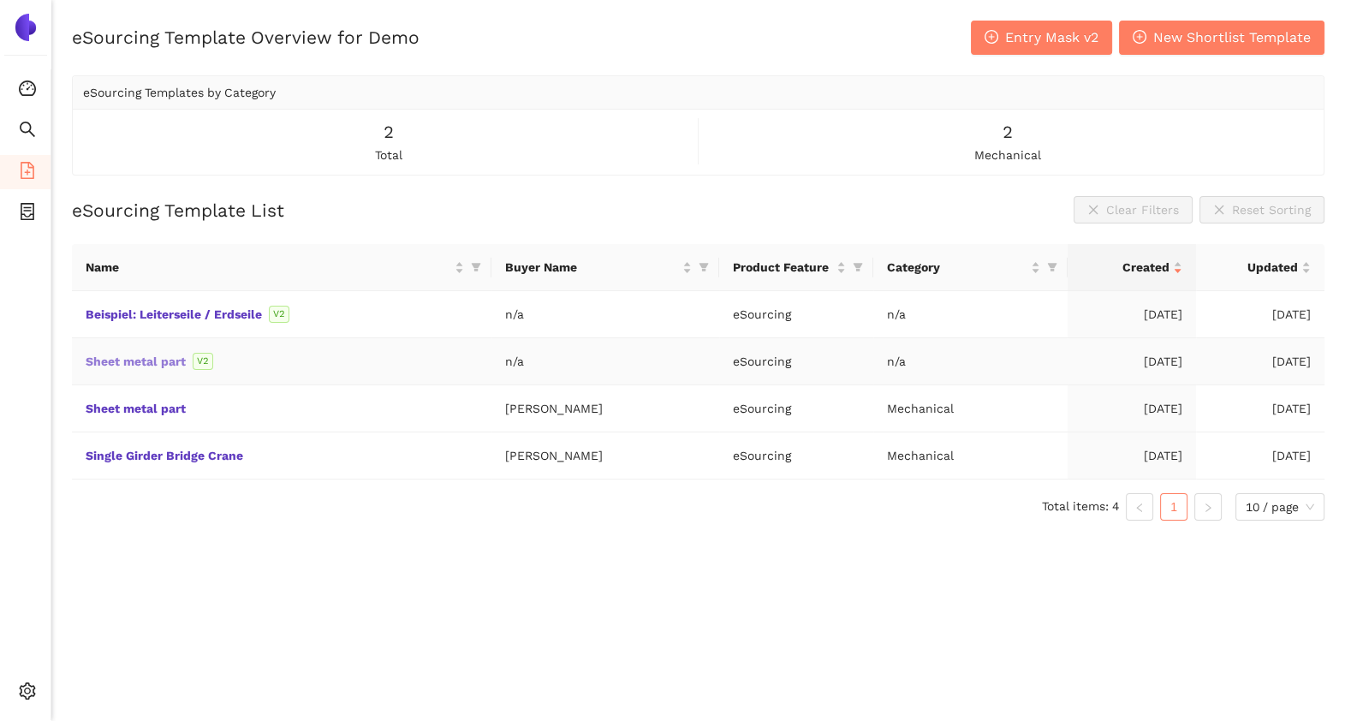
click at [0, 0] on link "Sheet metal part" at bounding box center [0, 0] width 0 height 0
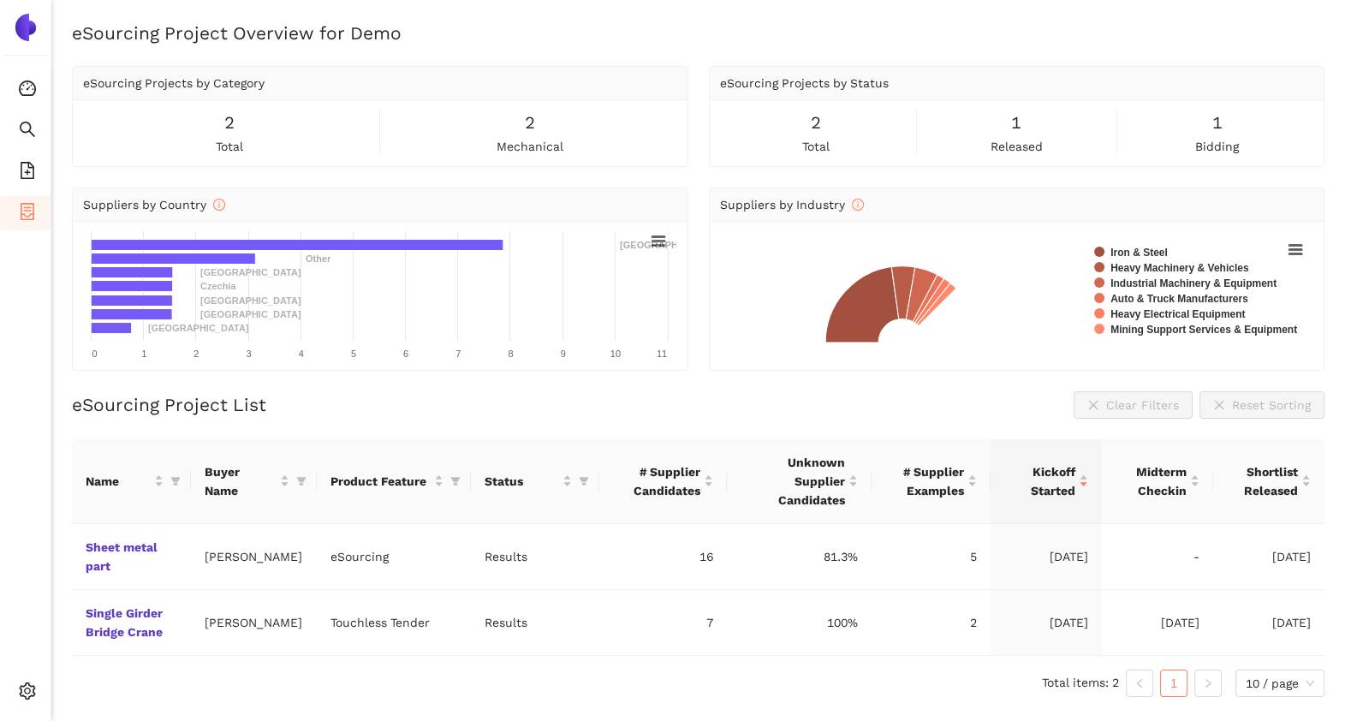
scroll to position [21, 0]
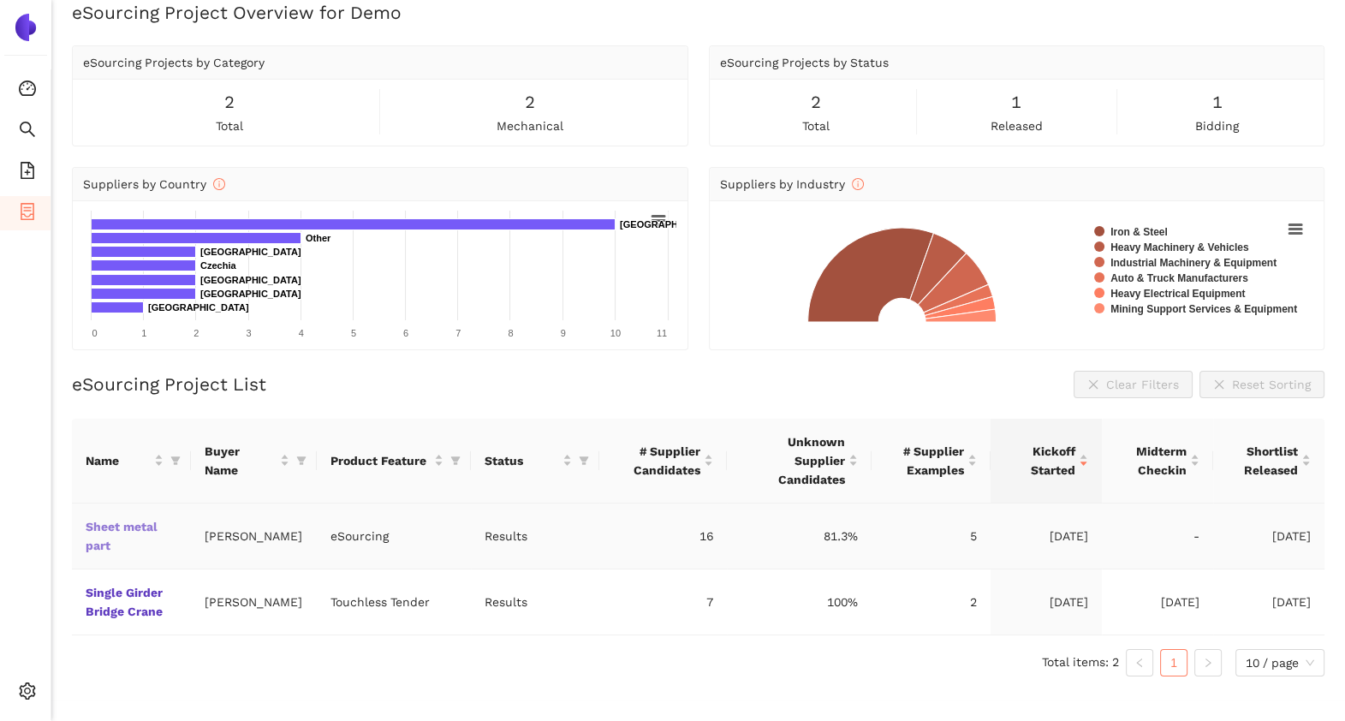
click at [0, 0] on link "Sheet metal part" at bounding box center [0, 0] width 0 height 0
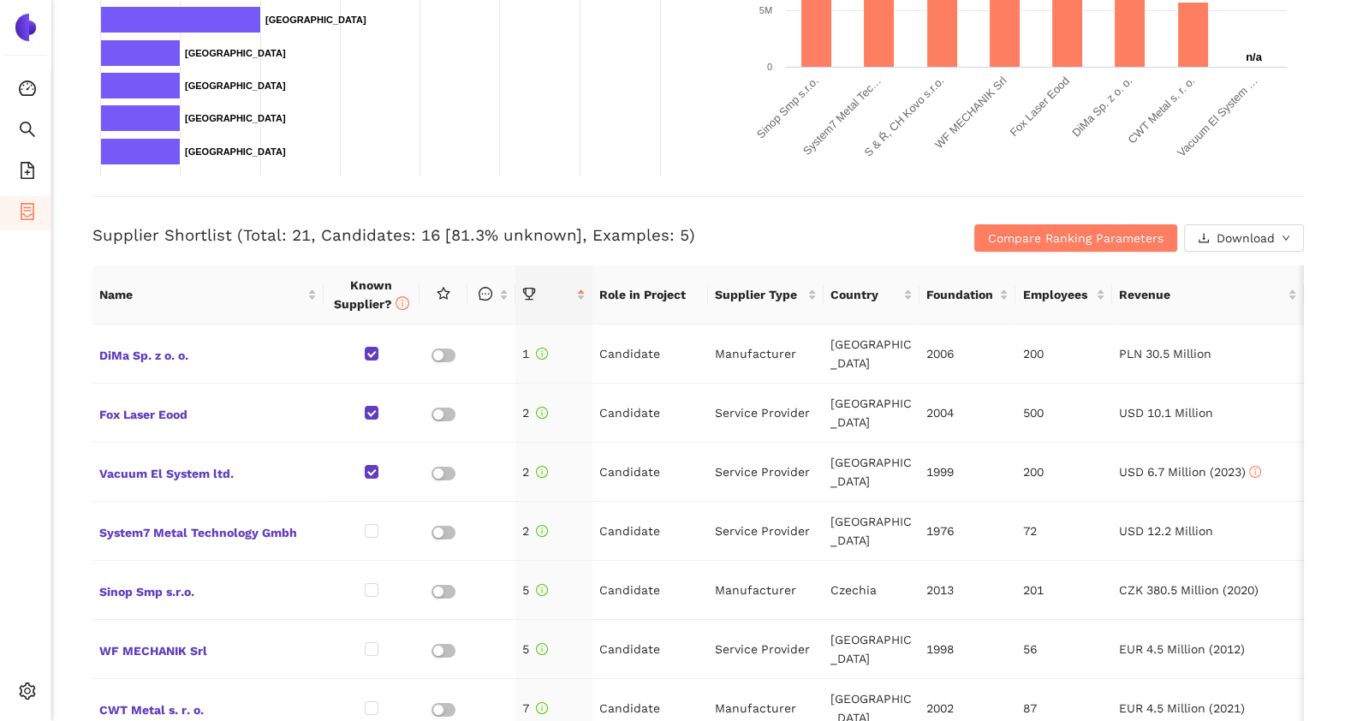
scroll to position [540, 0]
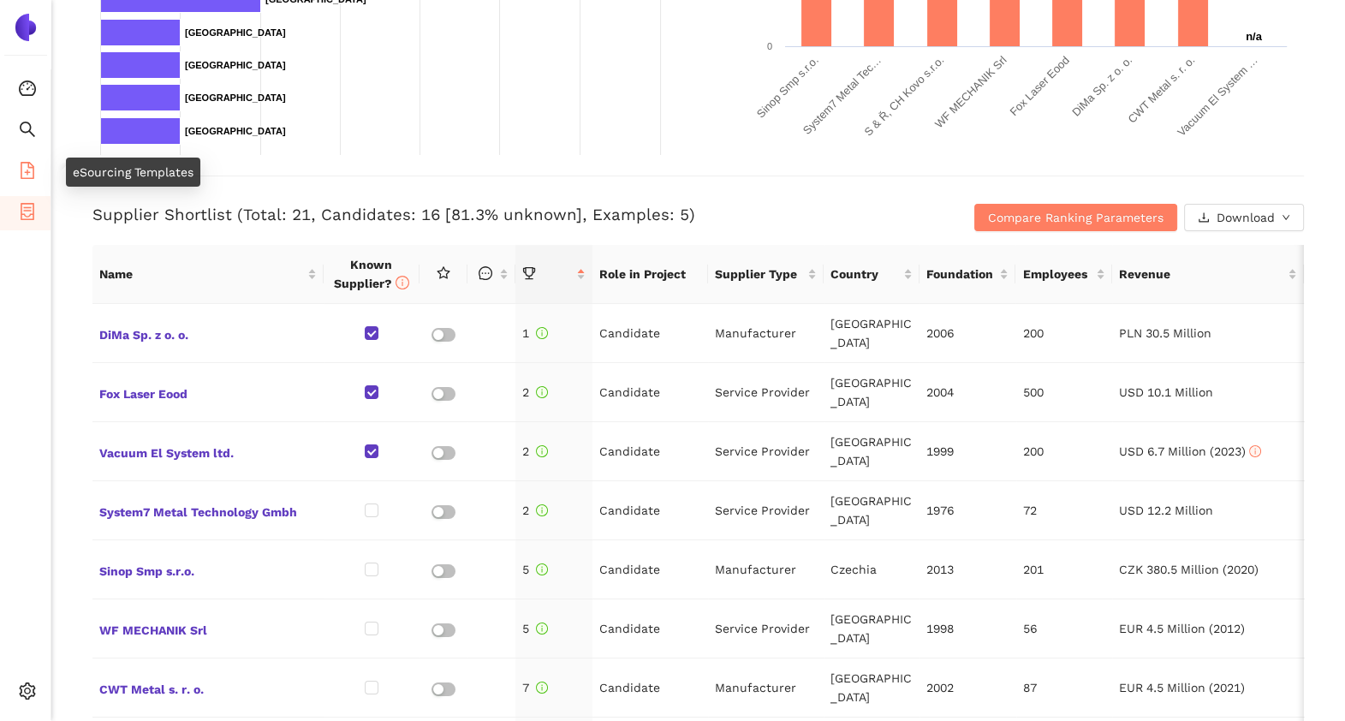
click at [21, 170] on icon "file-add" at bounding box center [27, 170] width 17 height 17
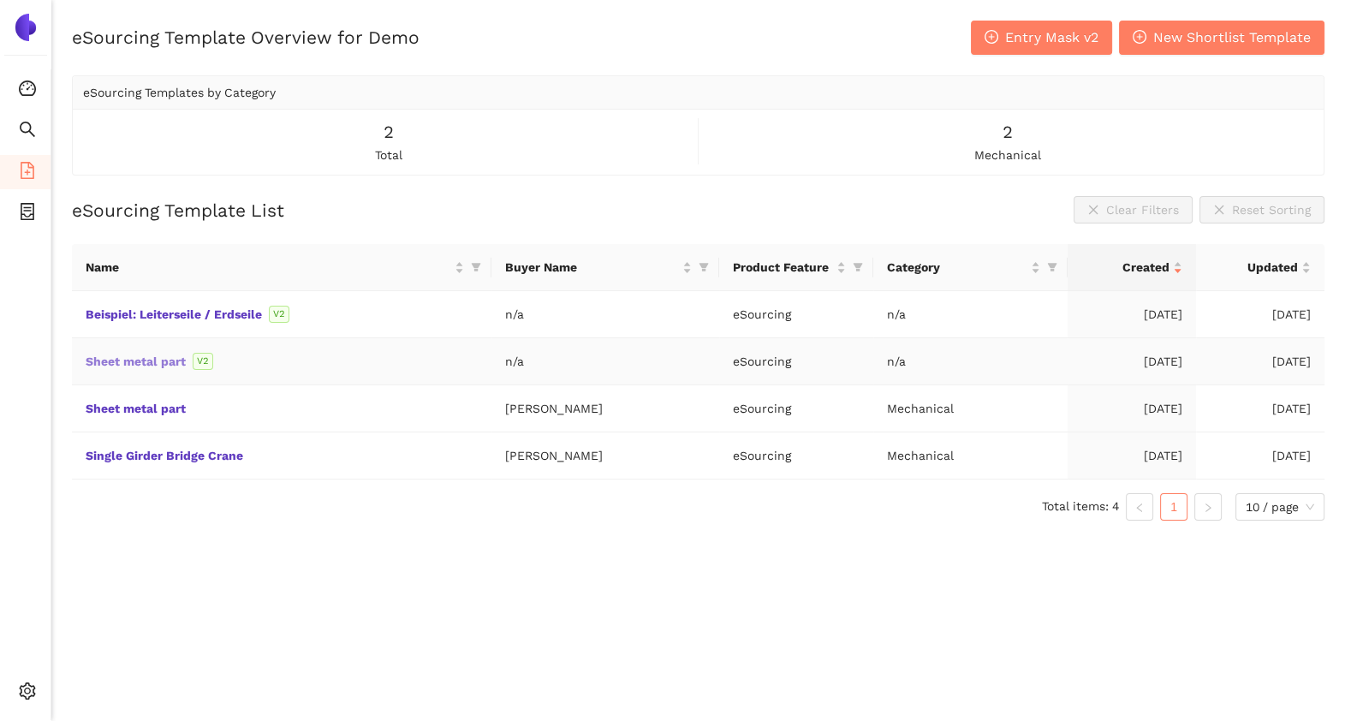
click at [0, 0] on link "Sheet metal part" at bounding box center [0, 0] width 0 height 0
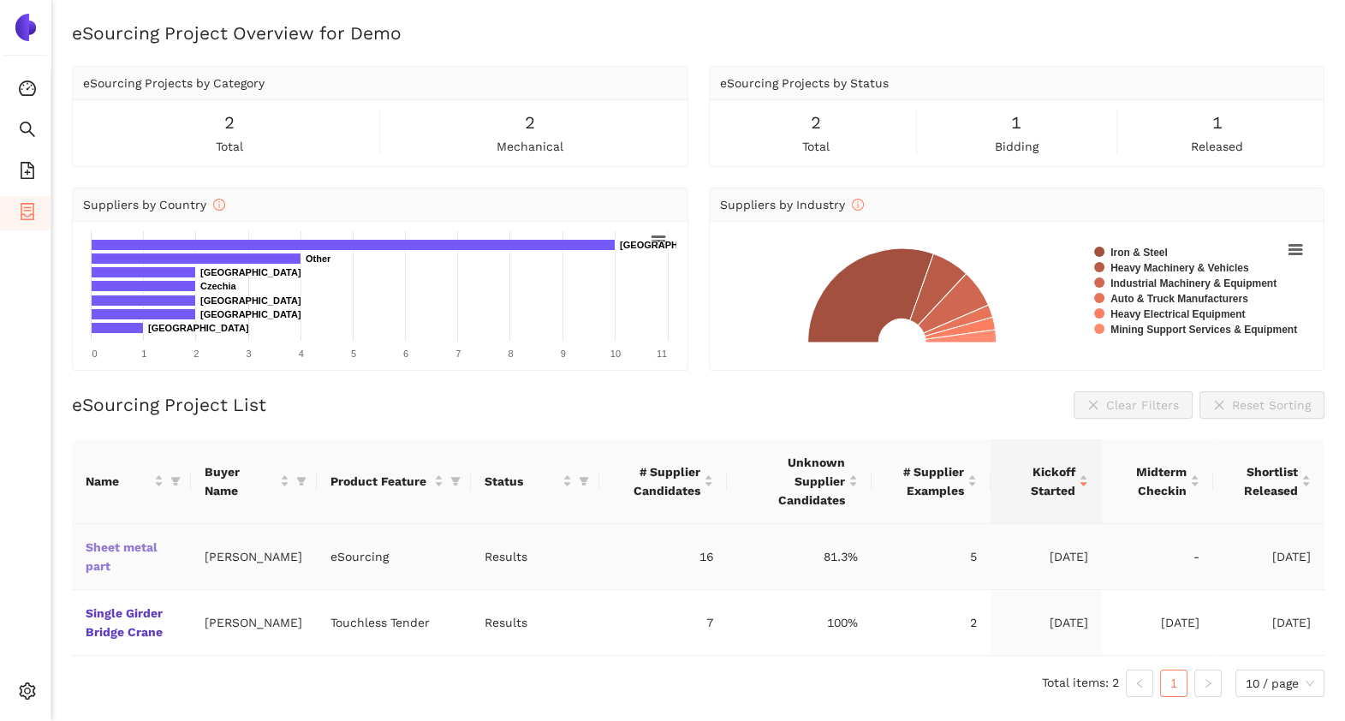
click at [0, 0] on link "Sheet metal part" at bounding box center [0, 0] width 0 height 0
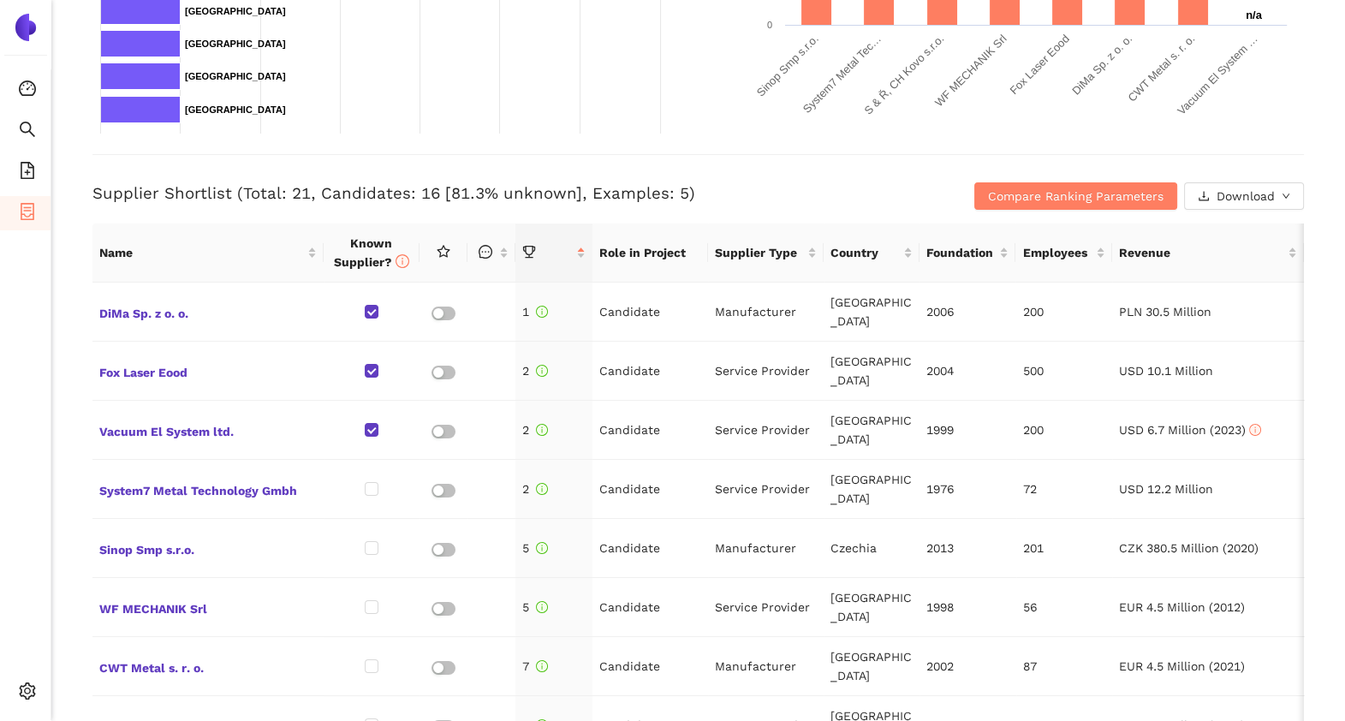
scroll to position [561, 0]
click at [1023, 198] on span "Compare Ranking Parameters" at bounding box center [1076, 197] width 176 height 19
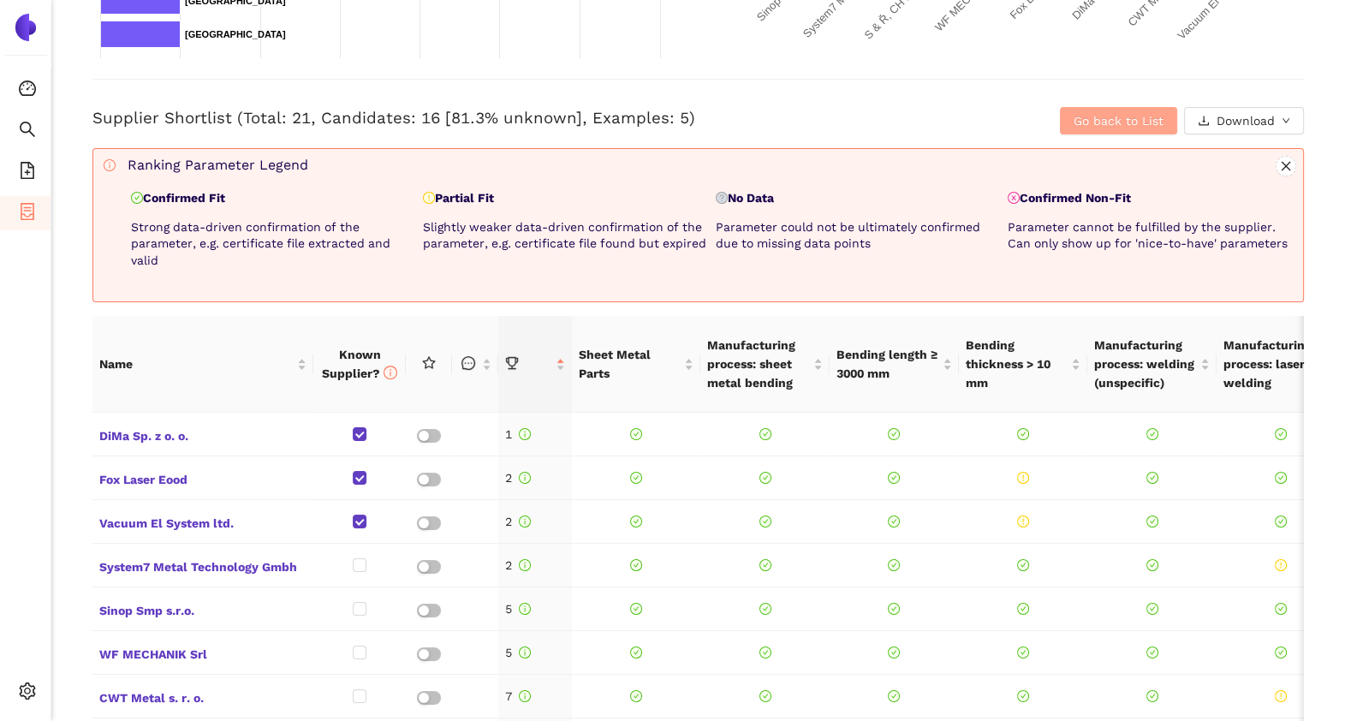
scroll to position [638, 0]
click at [1081, 122] on span "Go back to List" at bounding box center [1119, 119] width 90 height 19
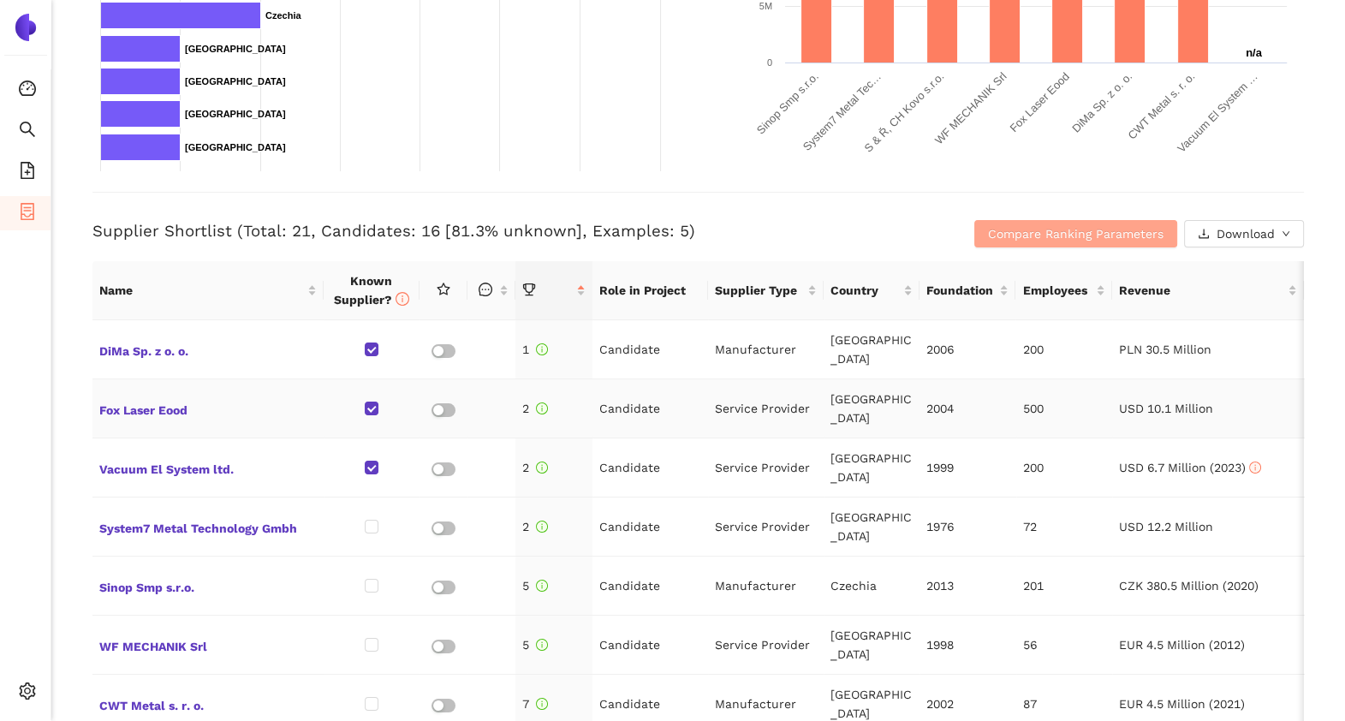
scroll to position [522, 0]
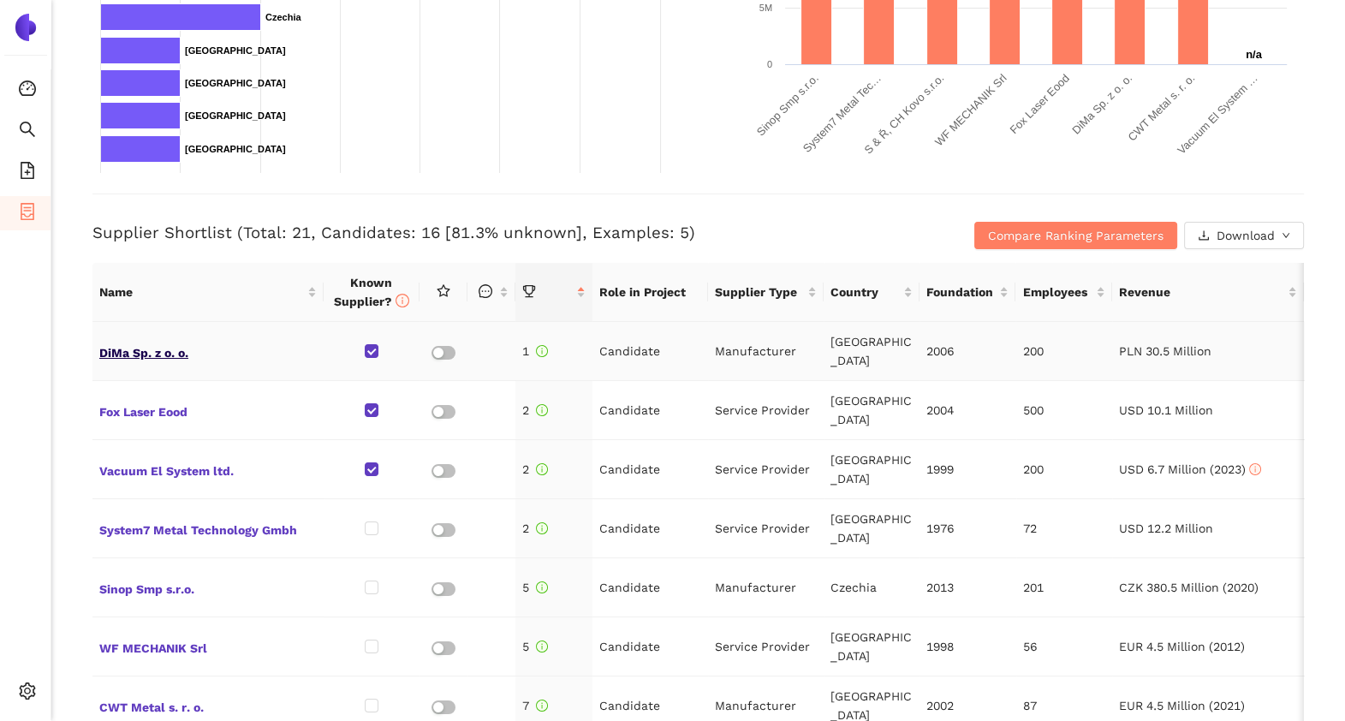
click at [165, 352] on span "DiMa Sp. z o. o." at bounding box center [208, 351] width 218 height 22
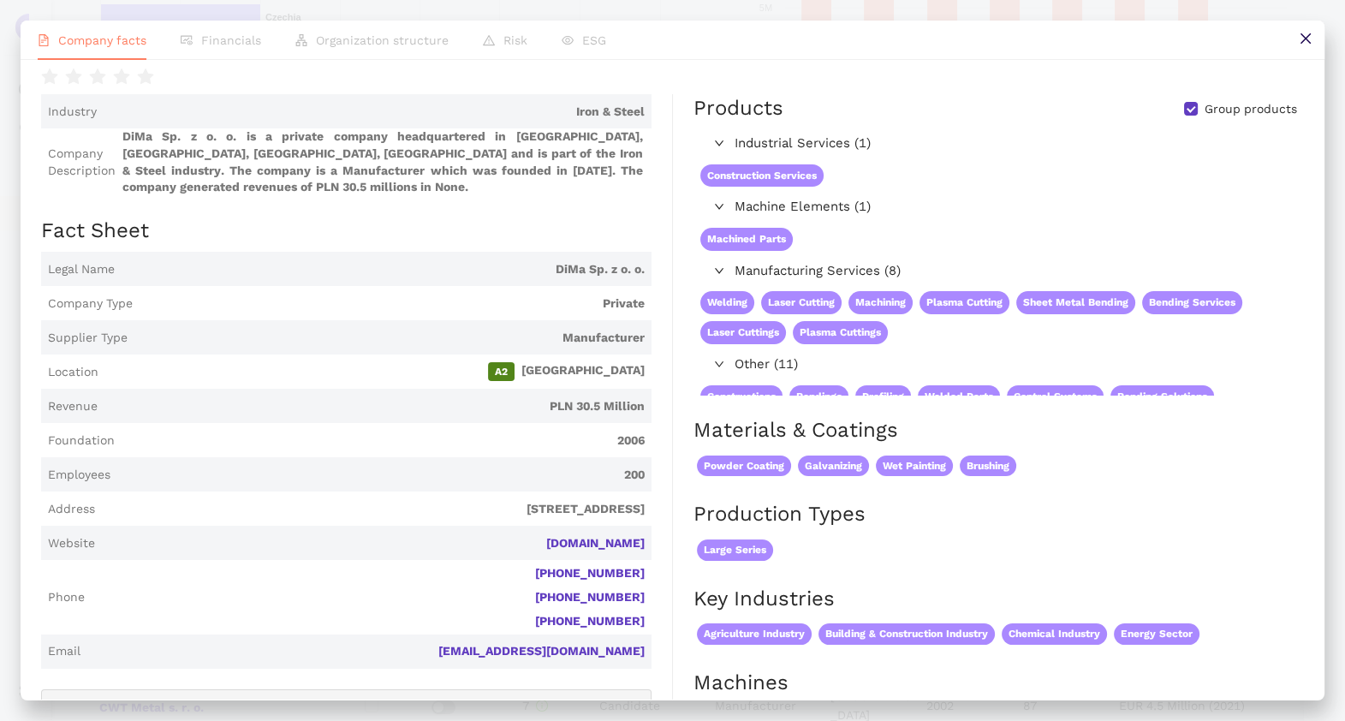
scroll to position [0, 0]
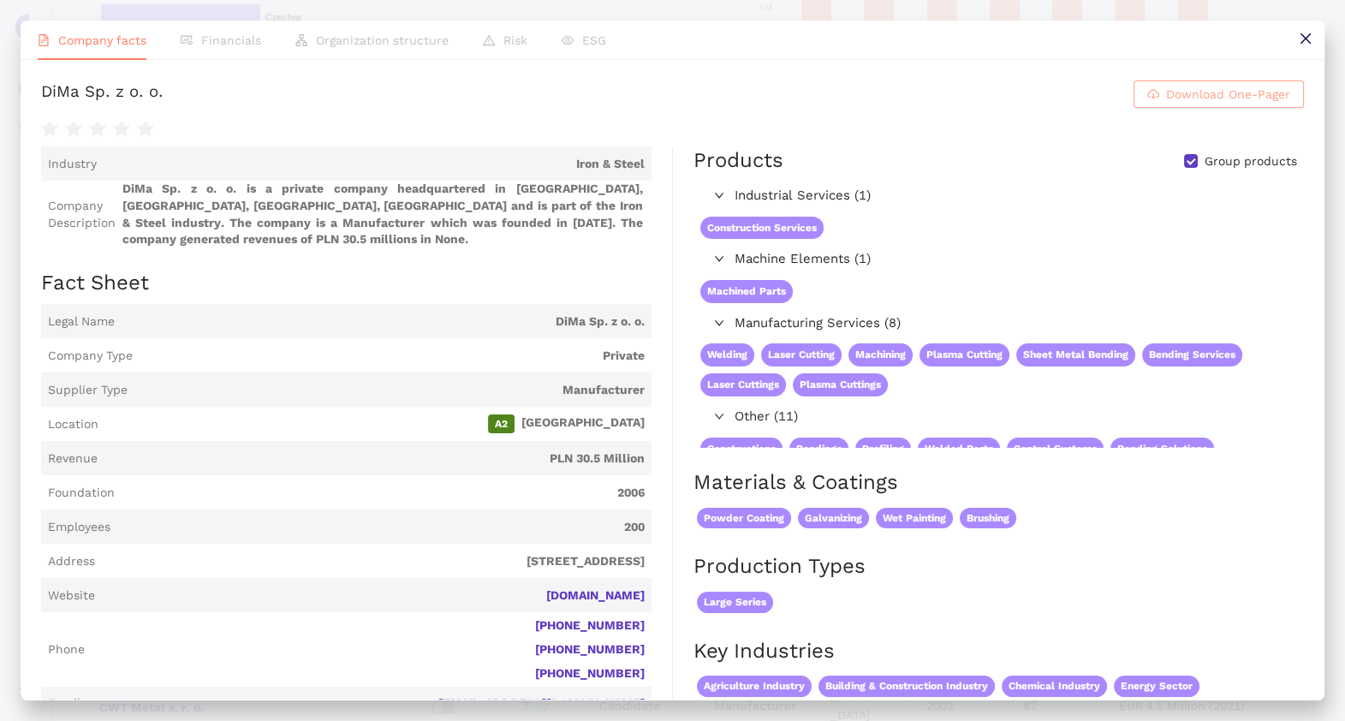
click at [1148, 100] on icon "cloud-download" at bounding box center [1154, 94] width 12 height 12
click at [1312, 37] on button at bounding box center [1305, 40] width 39 height 39
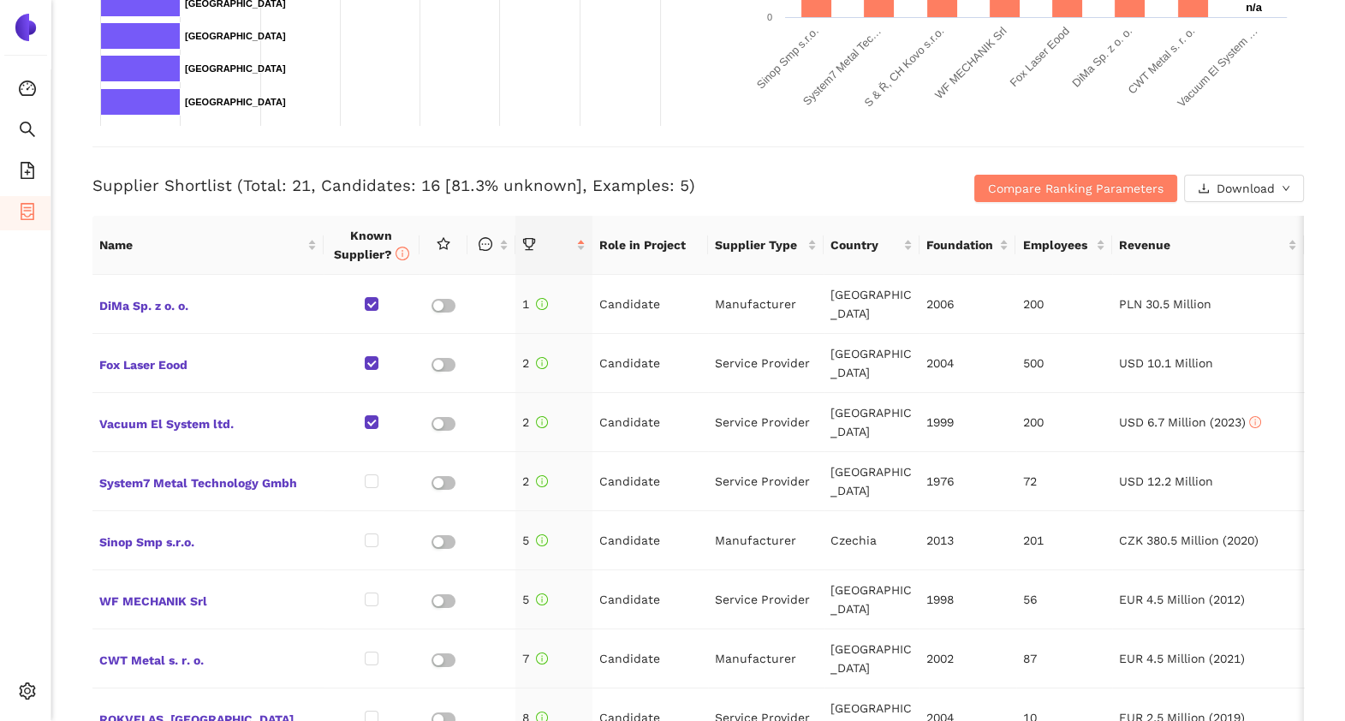
scroll to position [570, 0]
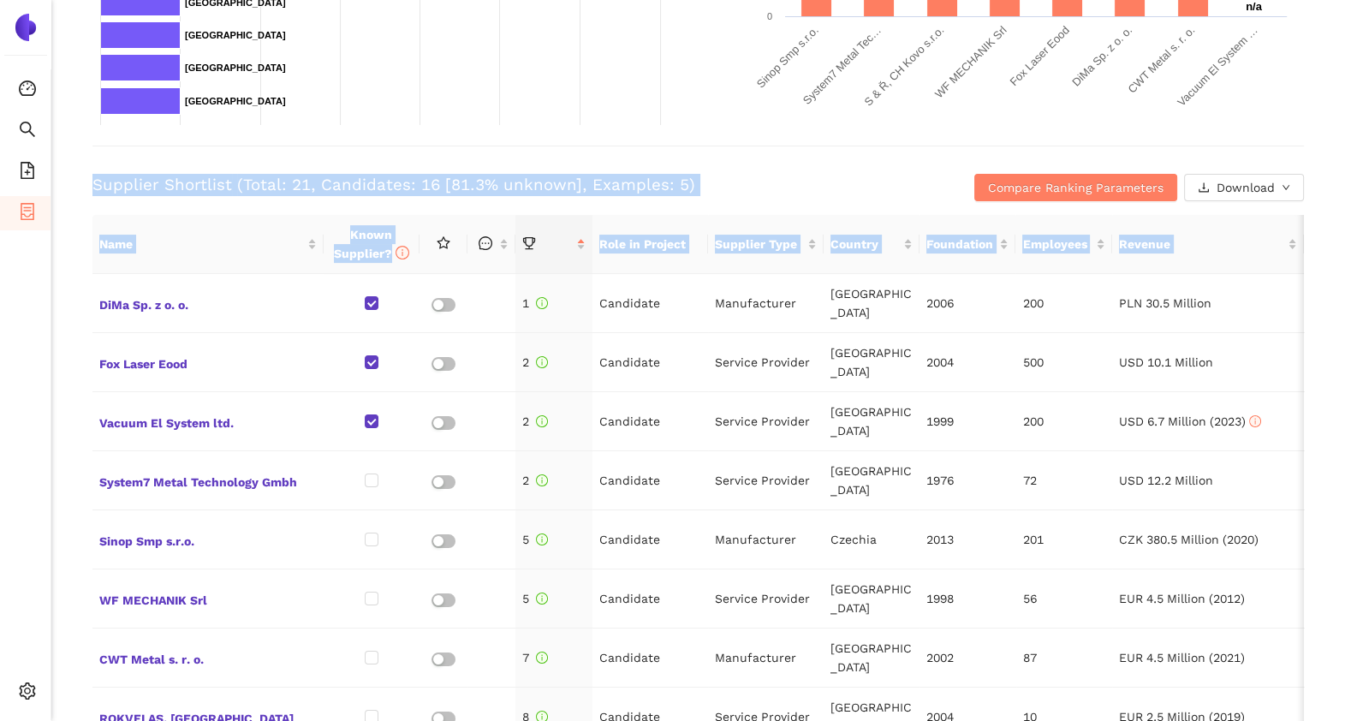
click at [0, 476] on html "Consolidation Search eSourcing Templates eSourcing Projects Settings Back eSour…" at bounding box center [672, 360] width 1345 height 721
click at [713, 188] on h3 "Supplier Shortlist (Total: 21, Candidates: 16 [81.3% unknown], Examples: 5)" at bounding box center [496, 185] width 808 height 22
